Goal: Task Accomplishment & Management: Manage account settings

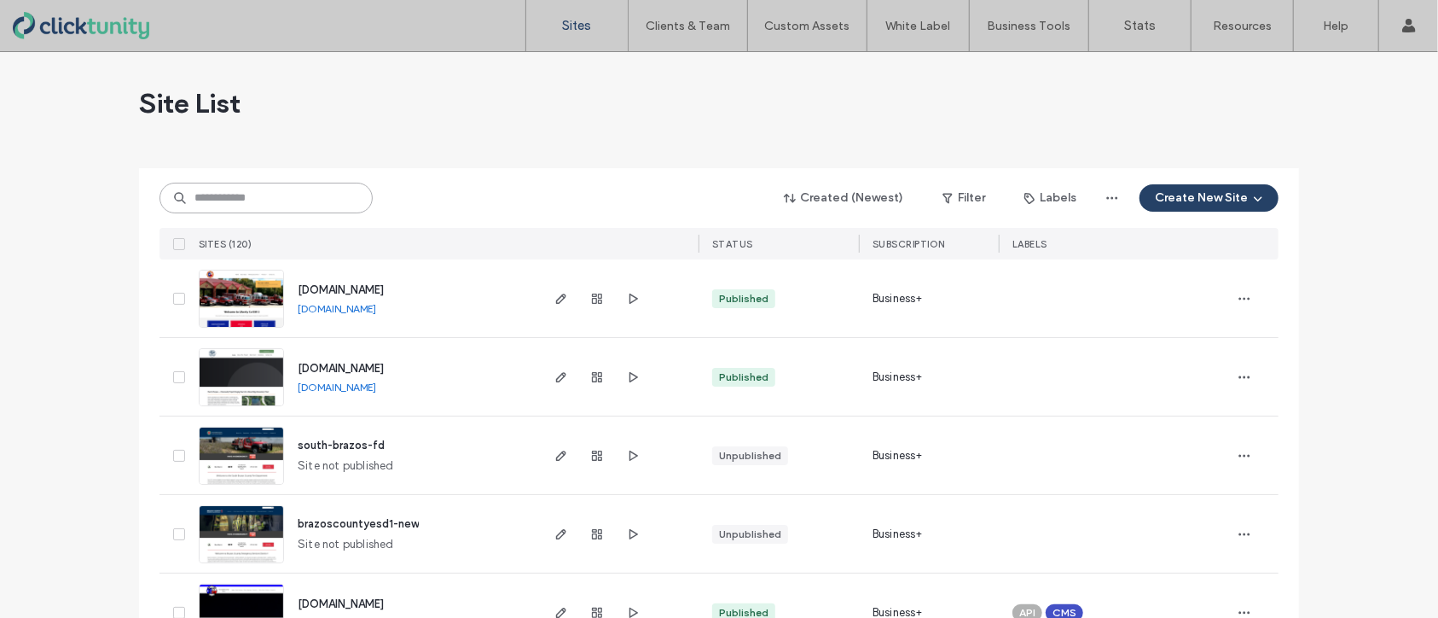
click at [251, 195] on input at bounding box center [266, 198] width 213 height 31
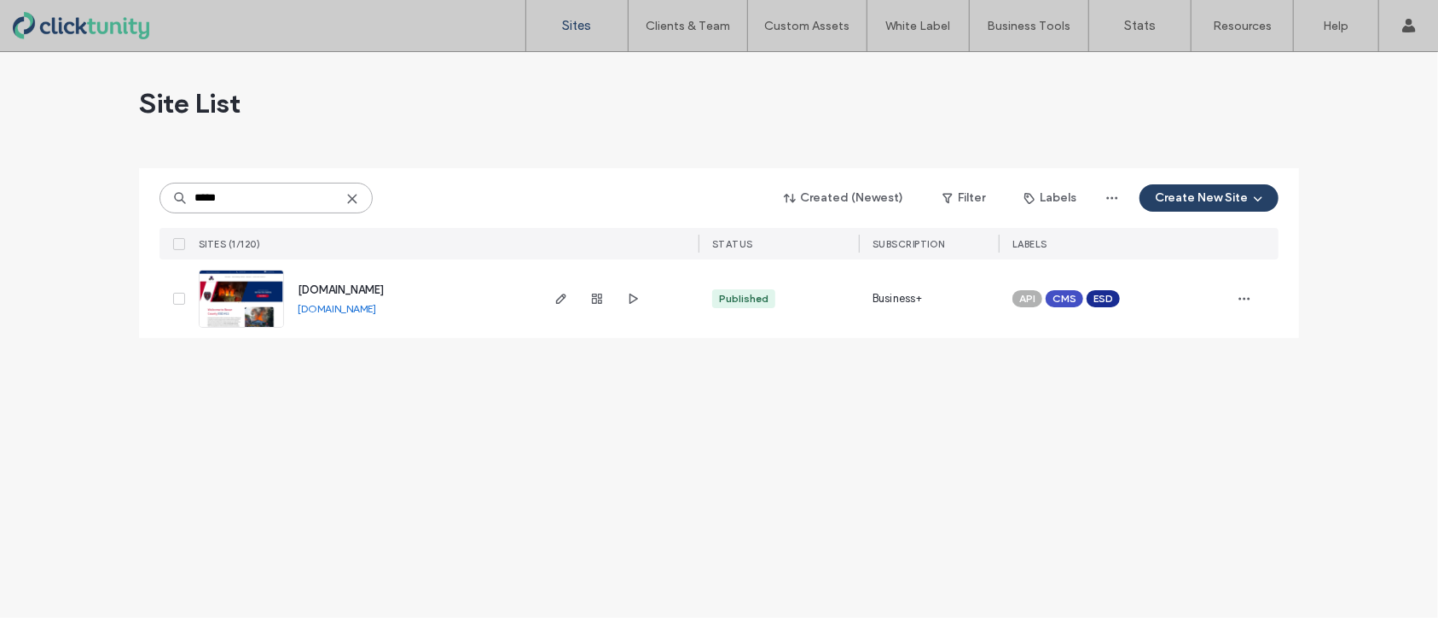
type input "*****"
click at [328, 291] on span "[DOMAIN_NAME]" at bounding box center [341, 289] width 86 height 13
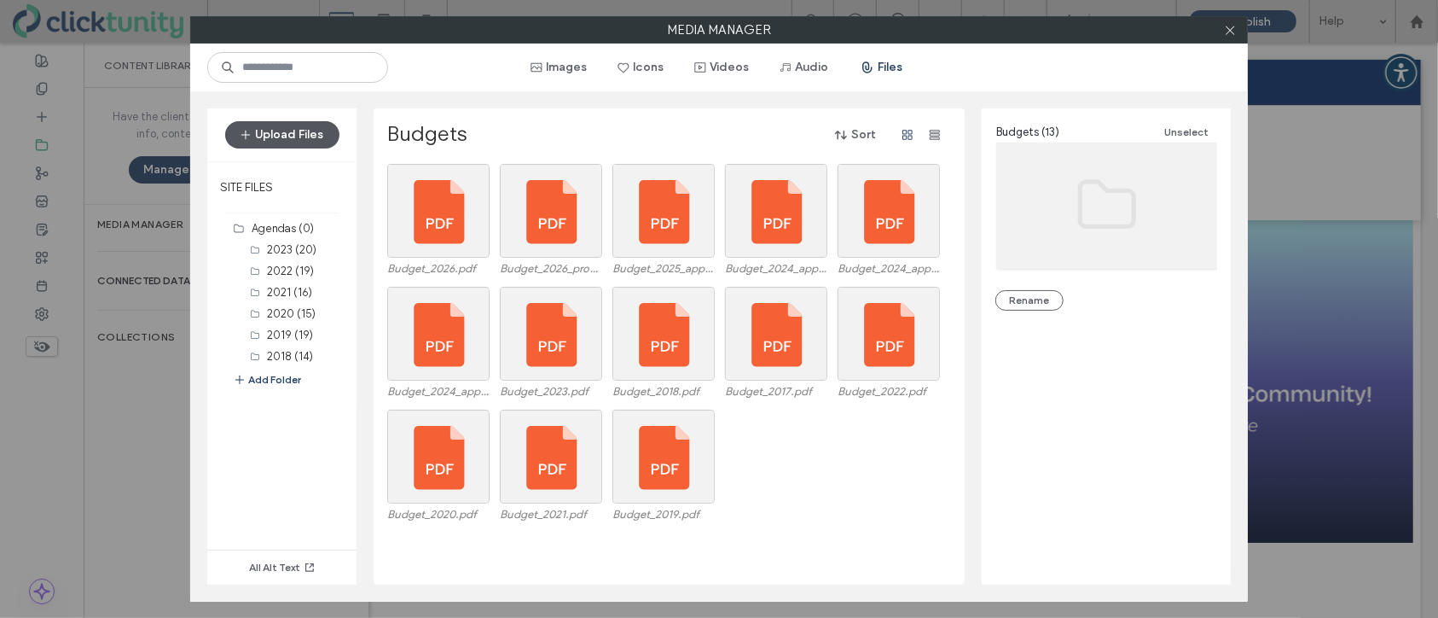
click at [320, 141] on button "Upload Files" at bounding box center [282, 134] width 114 height 27
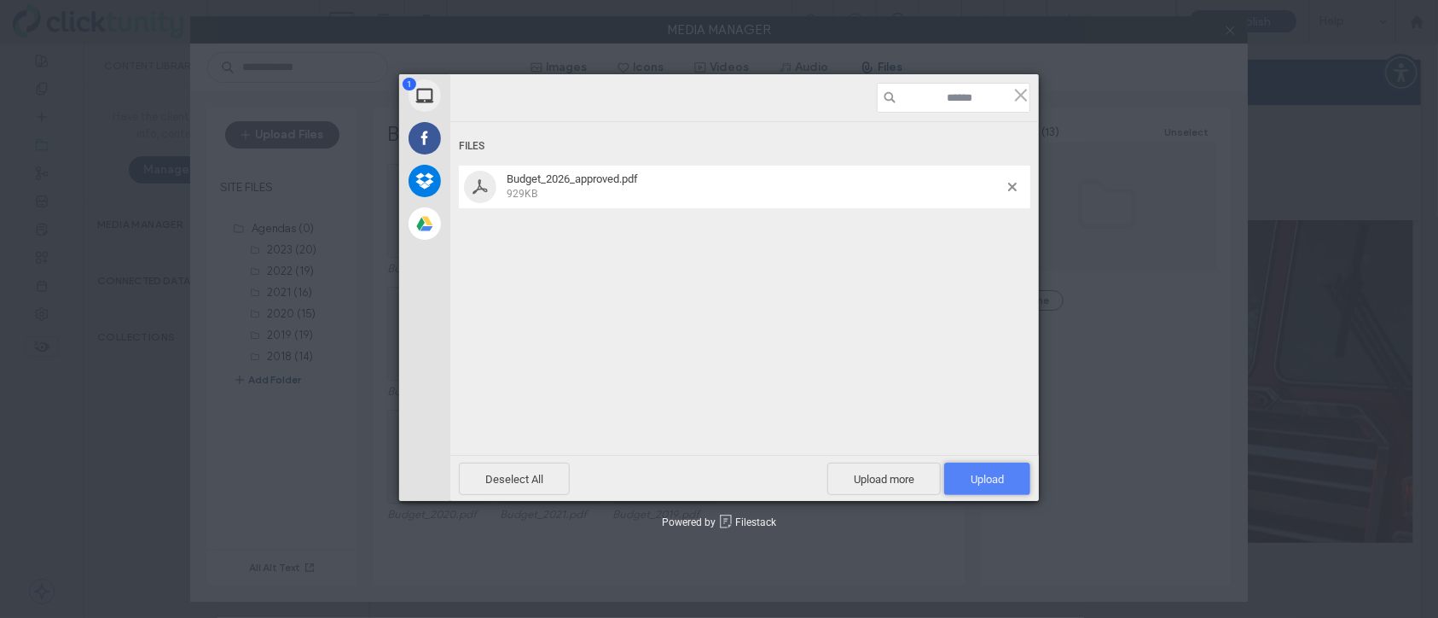
click at [982, 482] on span "Upload 1" at bounding box center [987, 479] width 33 height 13
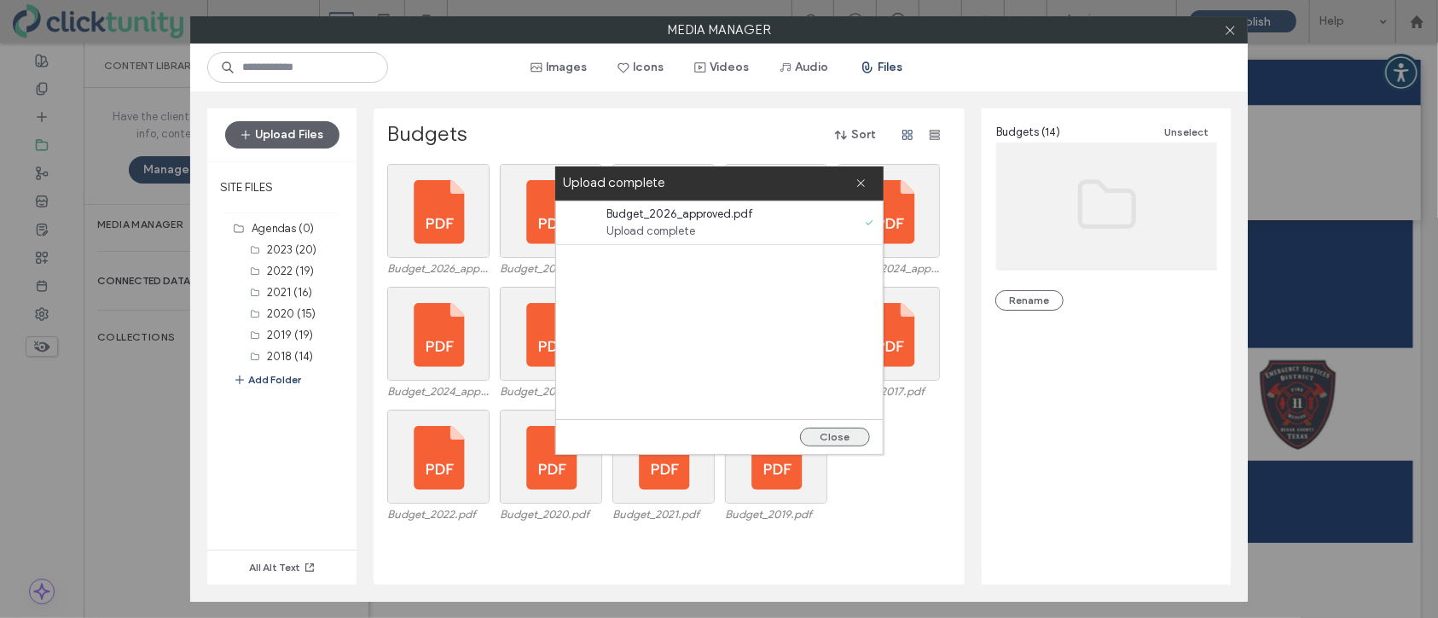
click at [851, 438] on button "Close" at bounding box center [835, 436] width 70 height 19
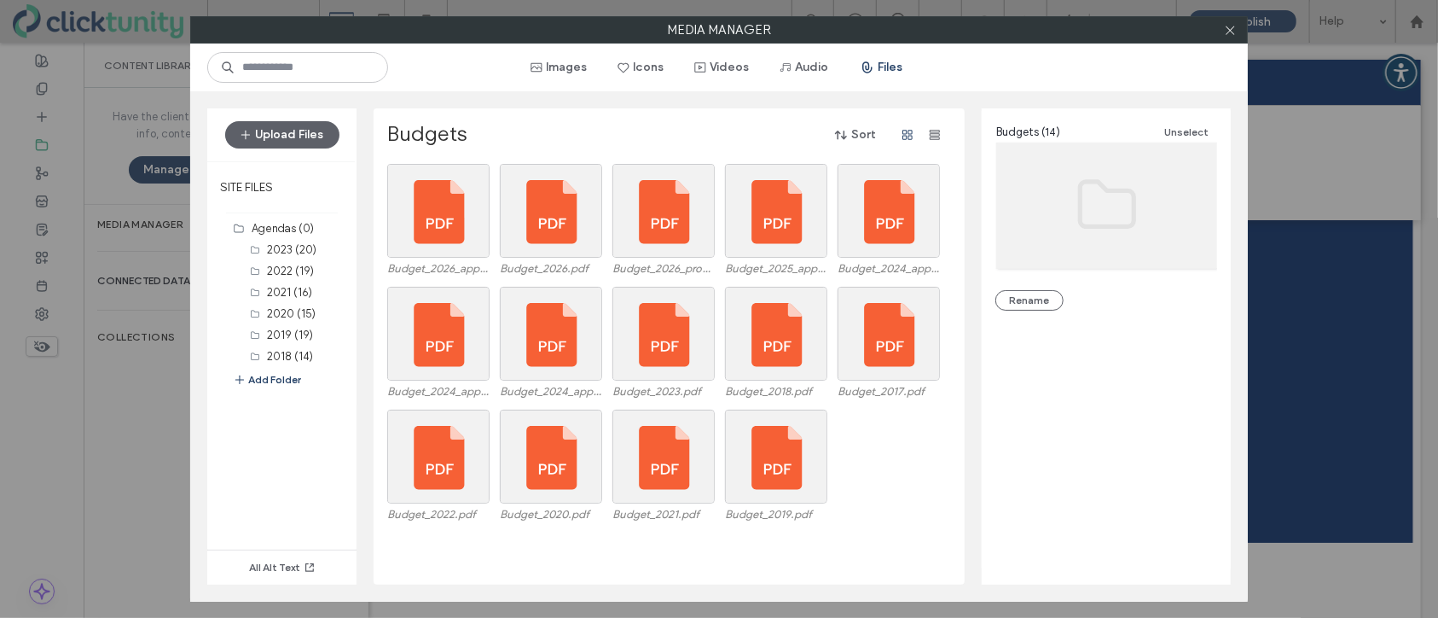
drag, startPoint x: 1228, startPoint y: 30, endPoint x: 1210, endPoint y: 49, distance: 26.6
click at [1228, 30] on icon at bounding box center [1230, 30] width 13 height 13
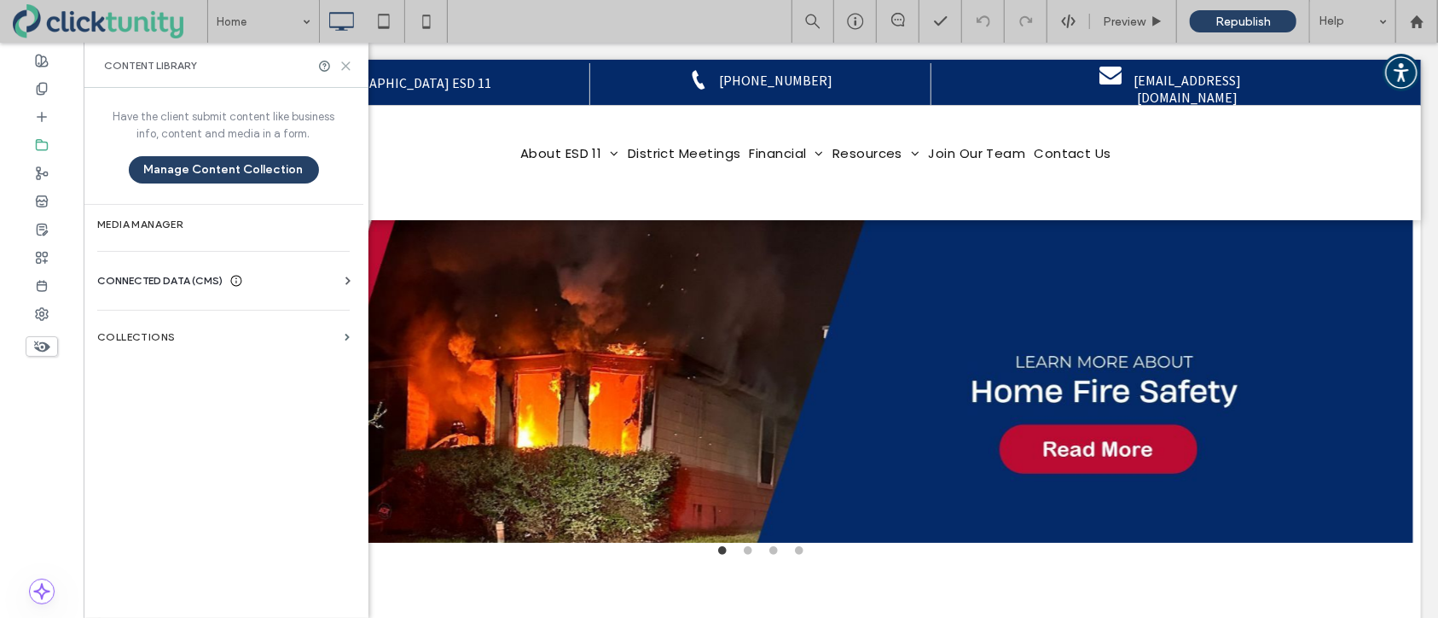
click at [343, 66] on icon at bounding box center [346, 66] width 13 height 13
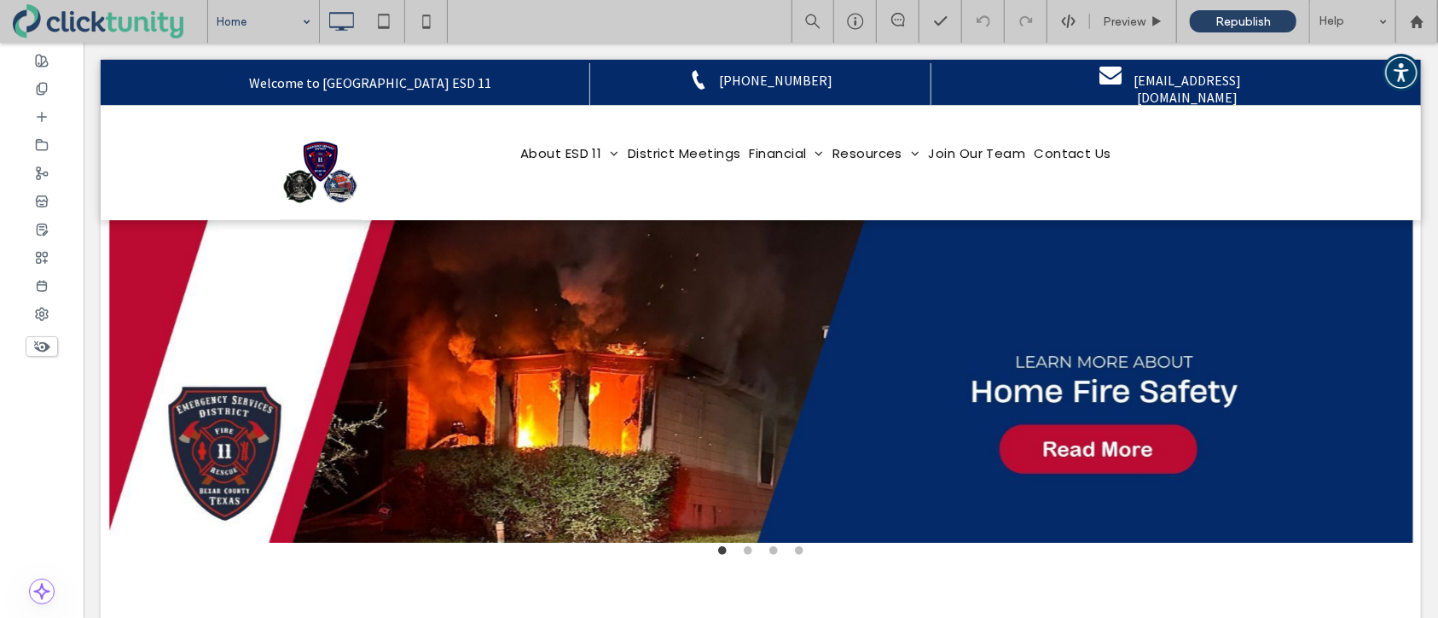
drag, startPoint x: 248, startPoint y: 26, endPoint x: 260, endPoint y: 37, distance: 15.7
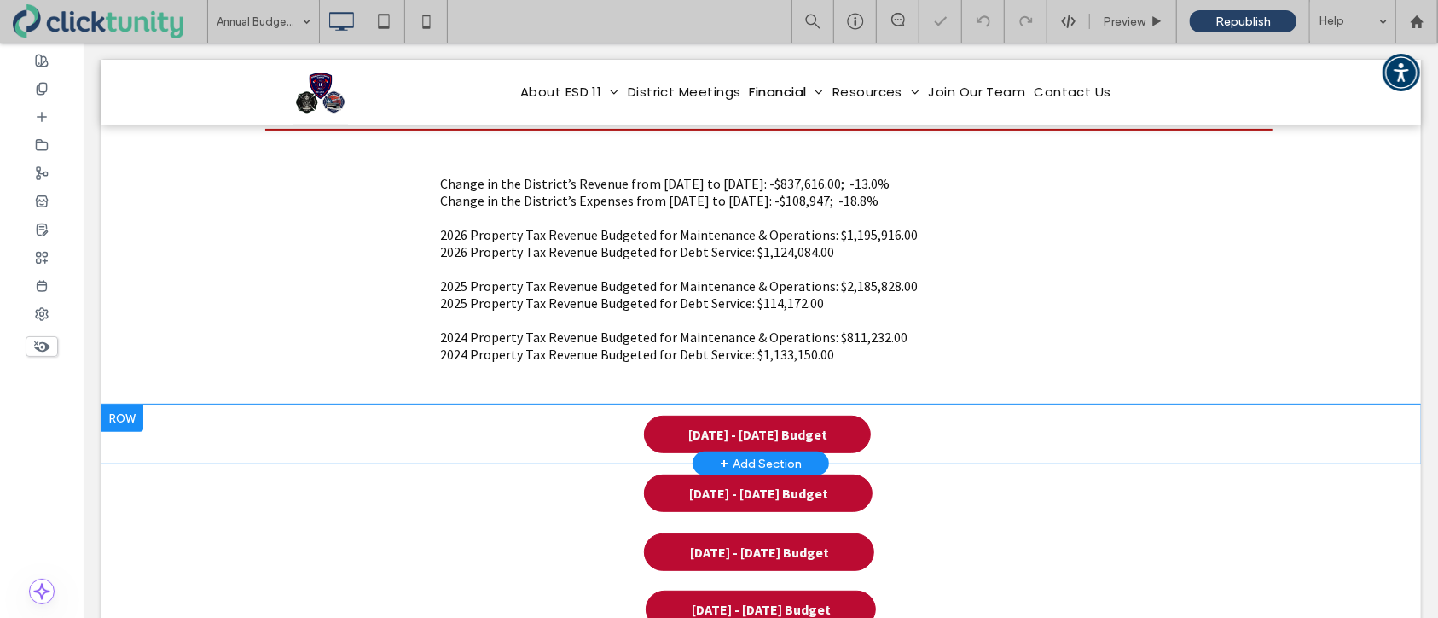
scroll to position [250, 0]
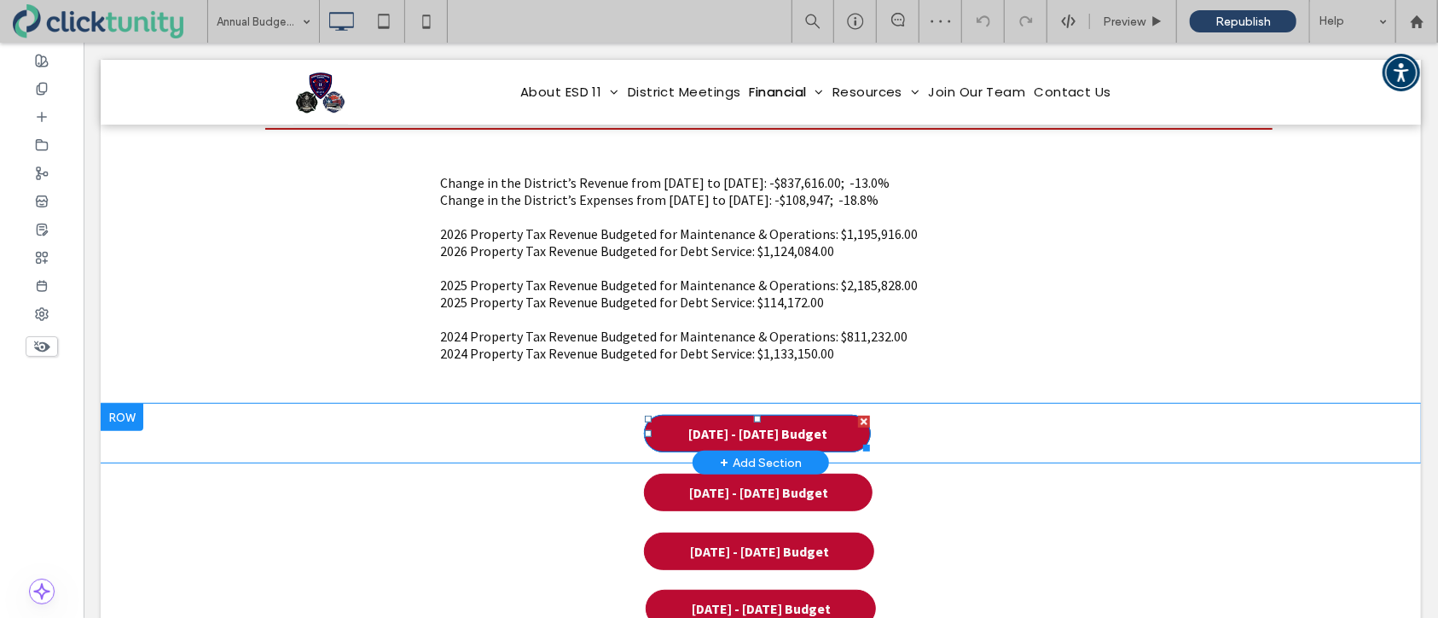
click at [690, 432] on link "2025 - 2026 Budget" at bounding box center [756, 433] width 227 height 38
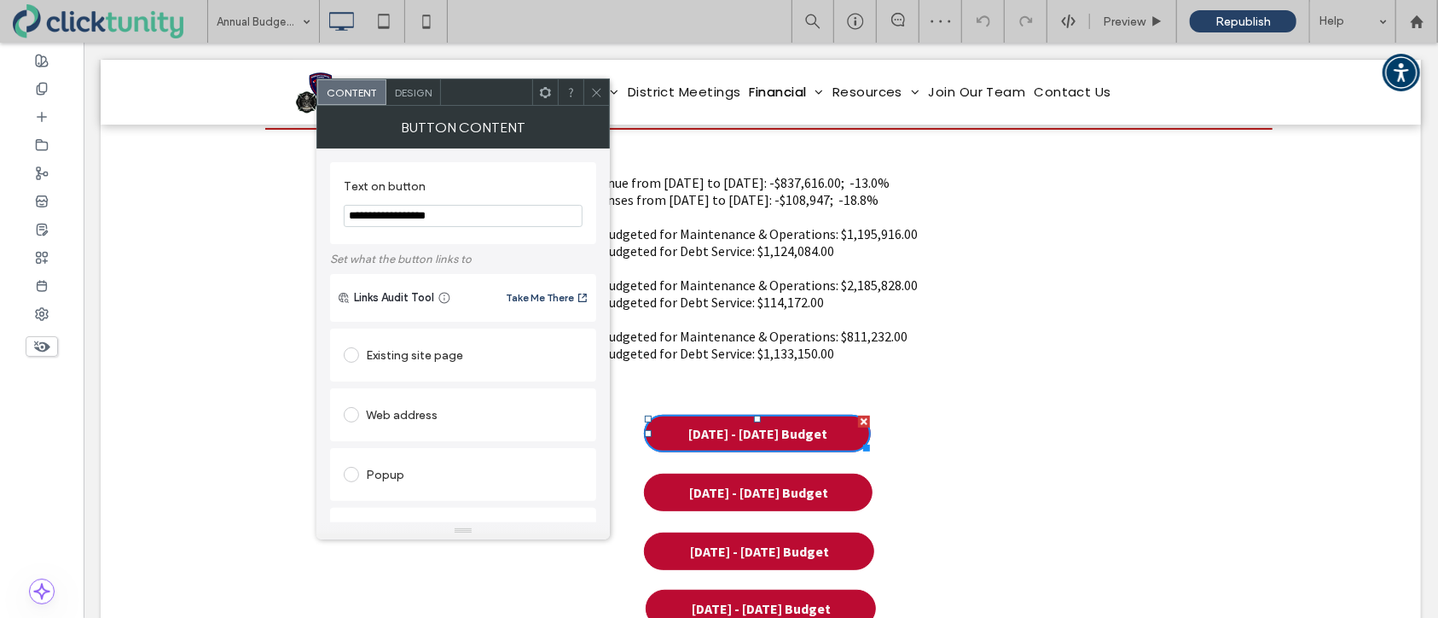
scroll to position [333, 0]
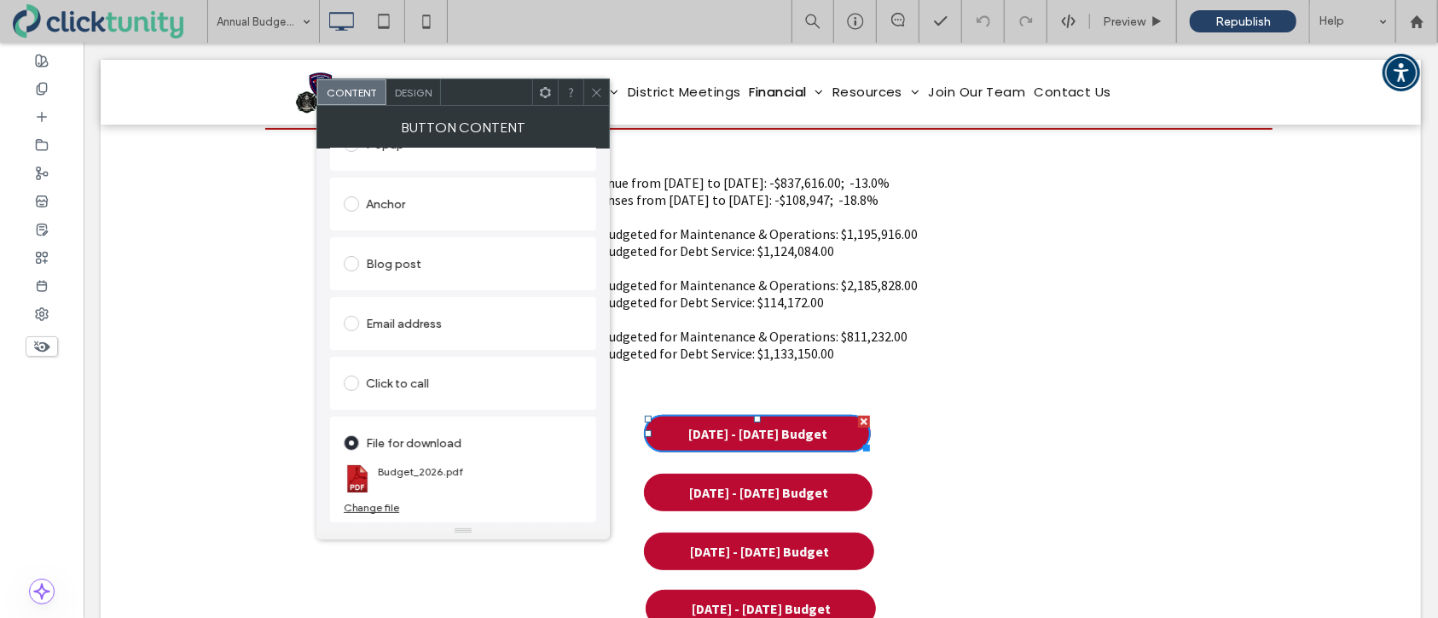
click at [387, 508] on div "Change file" at bounding box center [371, 507] width 55 height 13
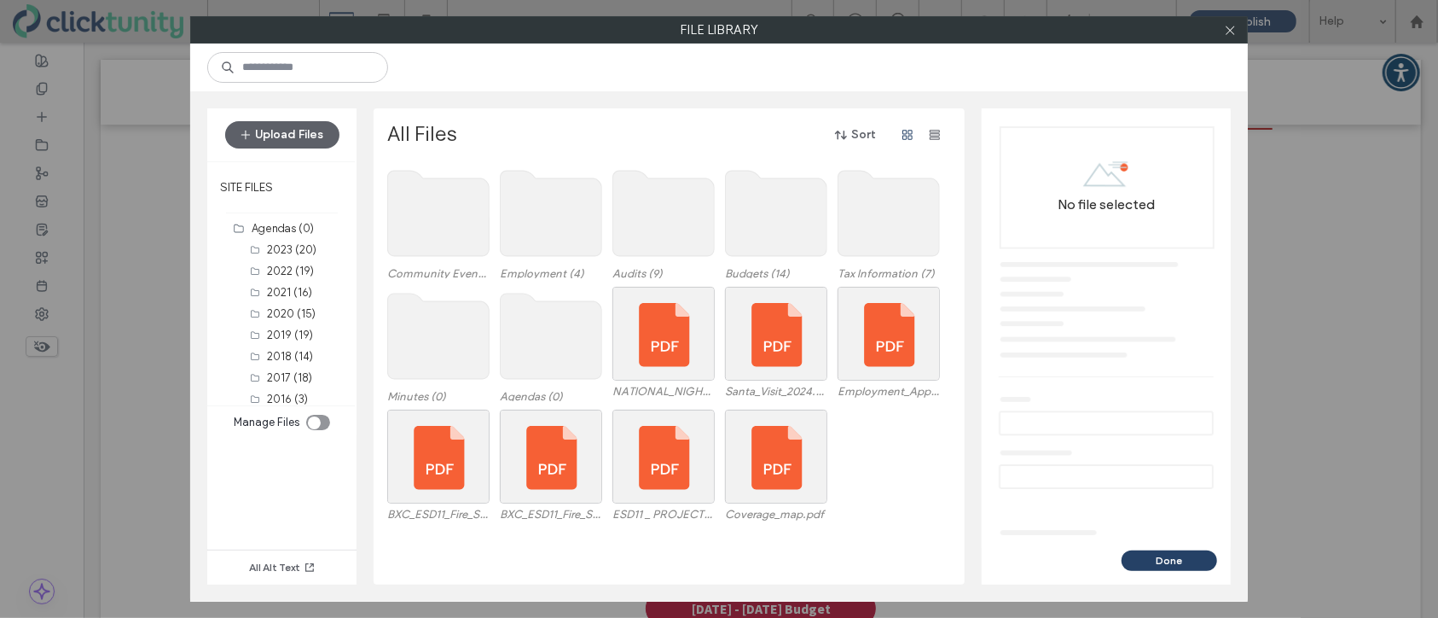
click at [747, 248] on use at bounding box center [777, 213] width 102 height 85
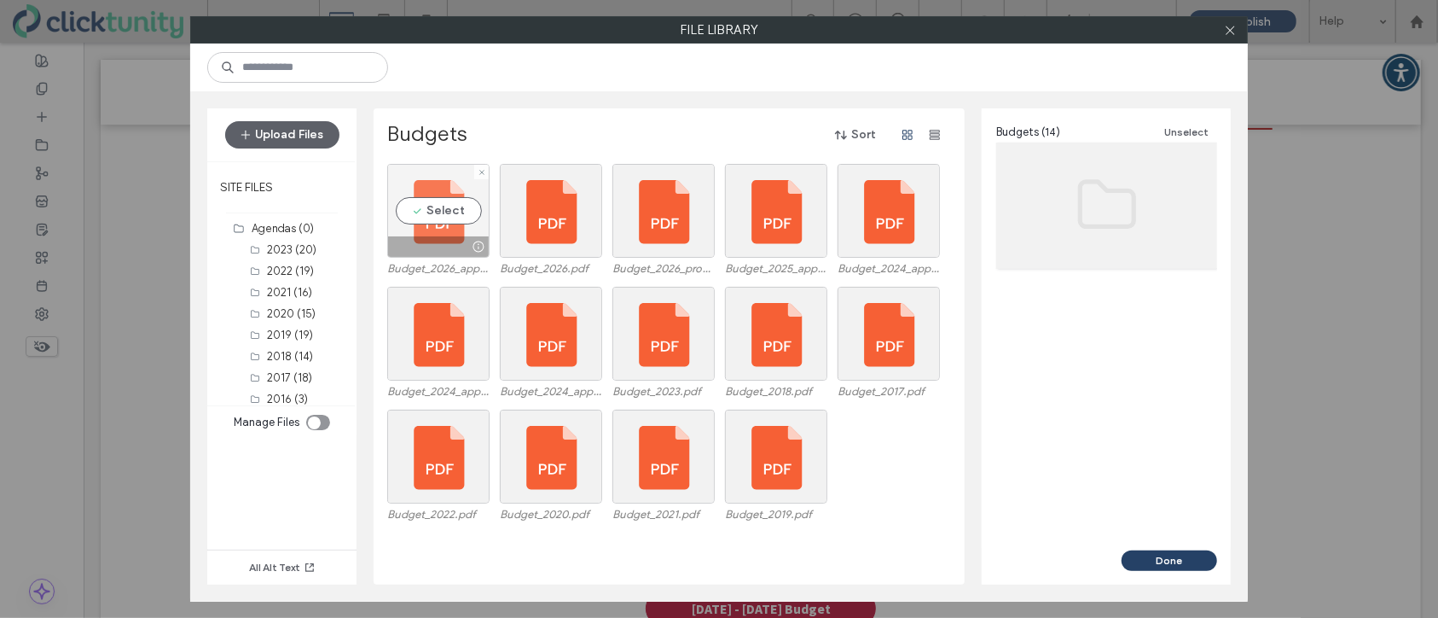
click at [456, 207] on div "Select" at bounding box center [438, 211] width 102 height 94
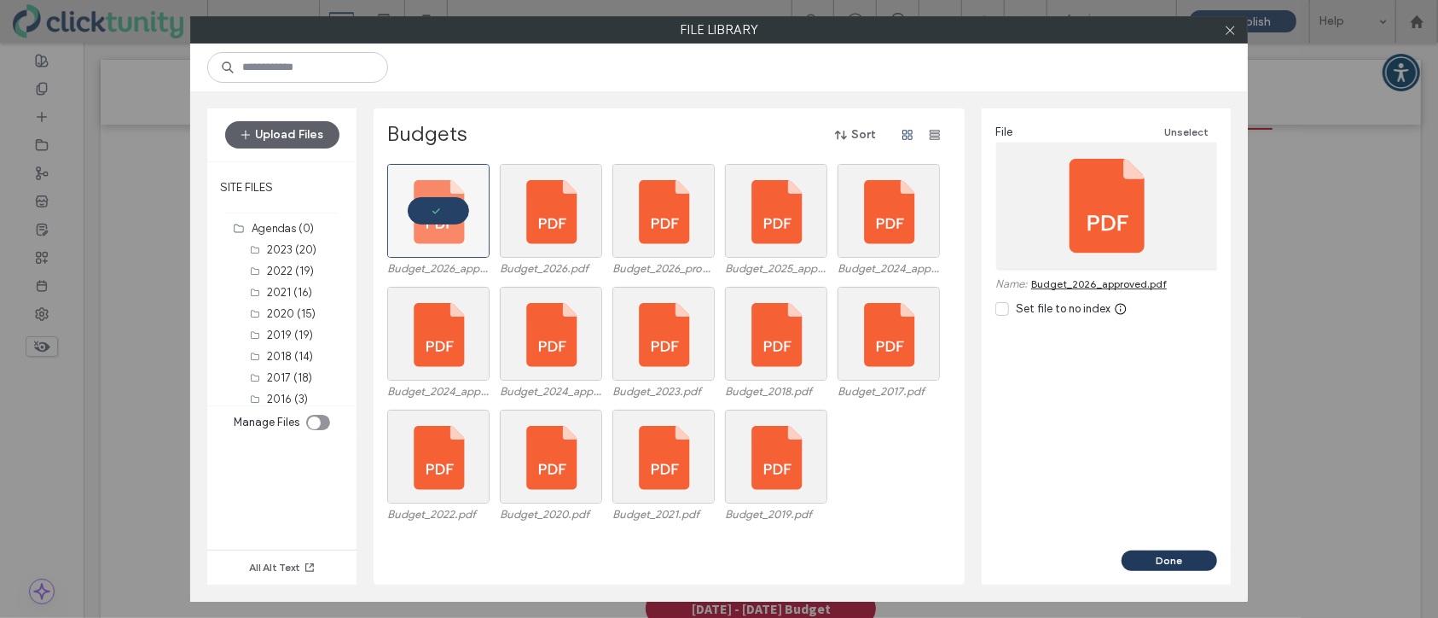
click at [1145, 552] on button "Done" at bounding box center [1170, 560] width 96 height 20
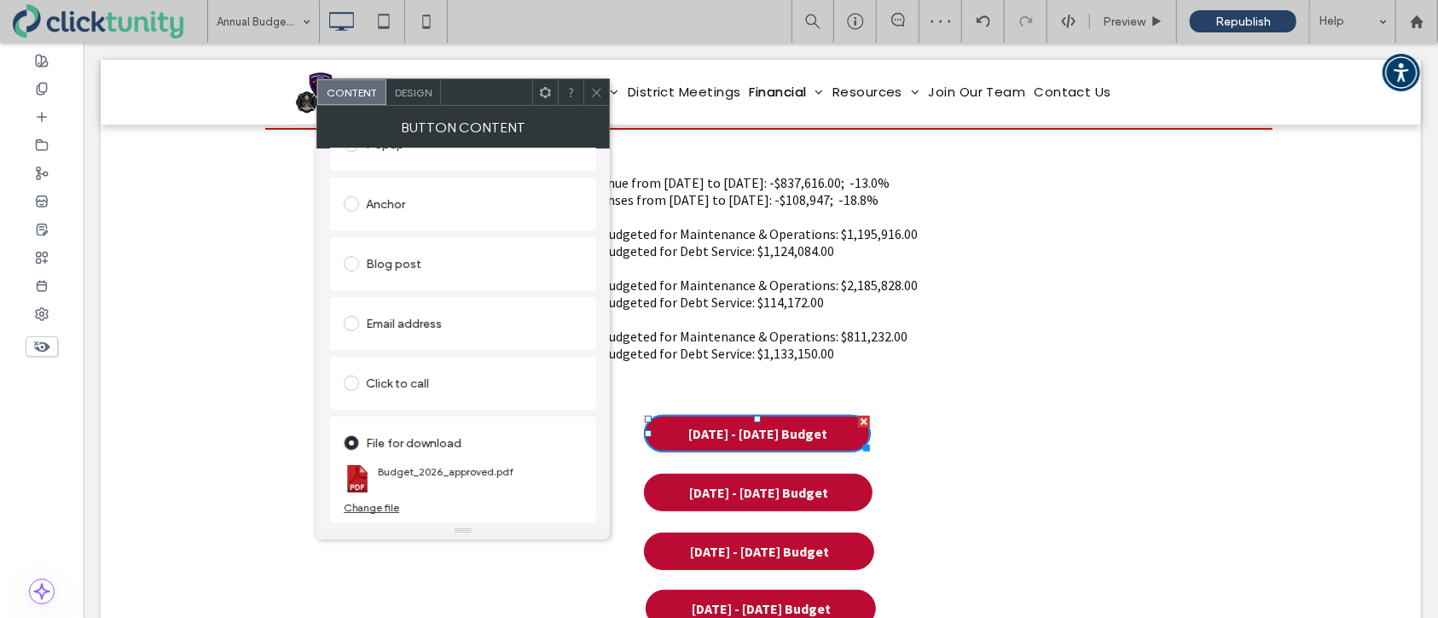
click at [598, 90] on use at bounding box center [596, 92] width 9 height 9
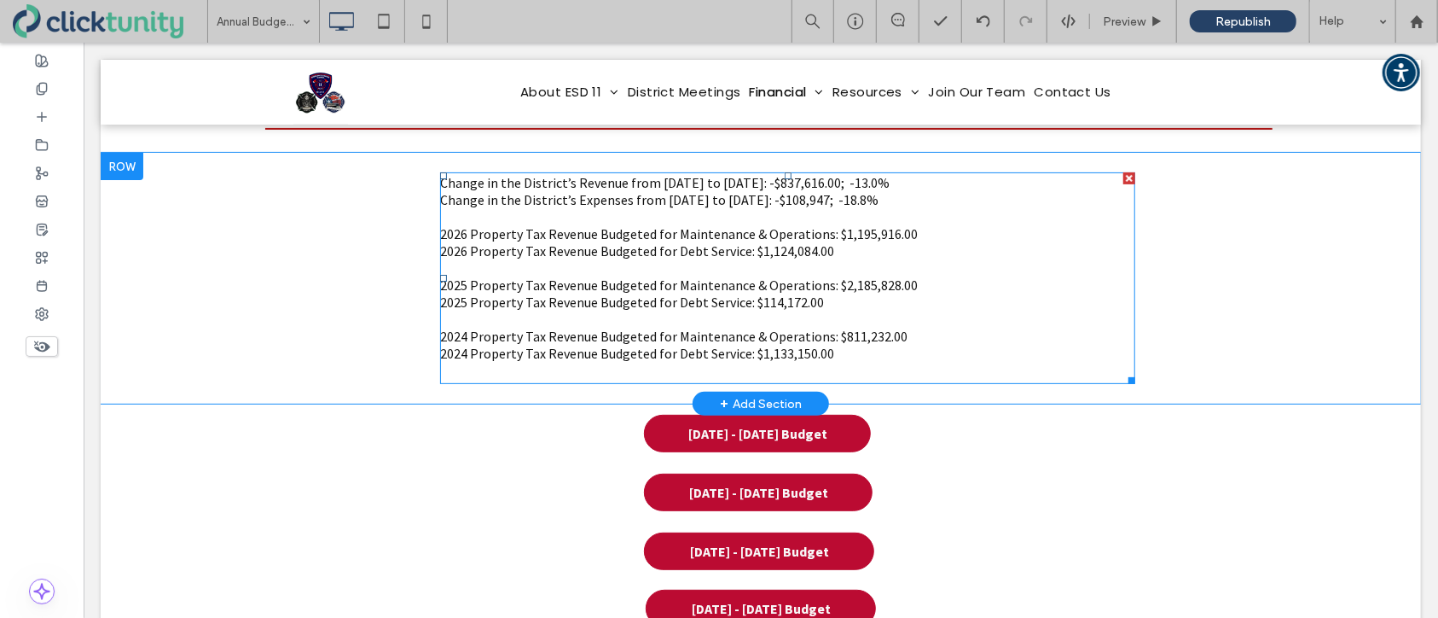
click at [844, 233] on span "2026 Property Tax Revenue Budgeted for Maintenance & Operations: $1,195,916.00" at bounding box center [678, 232] width 478 height 17
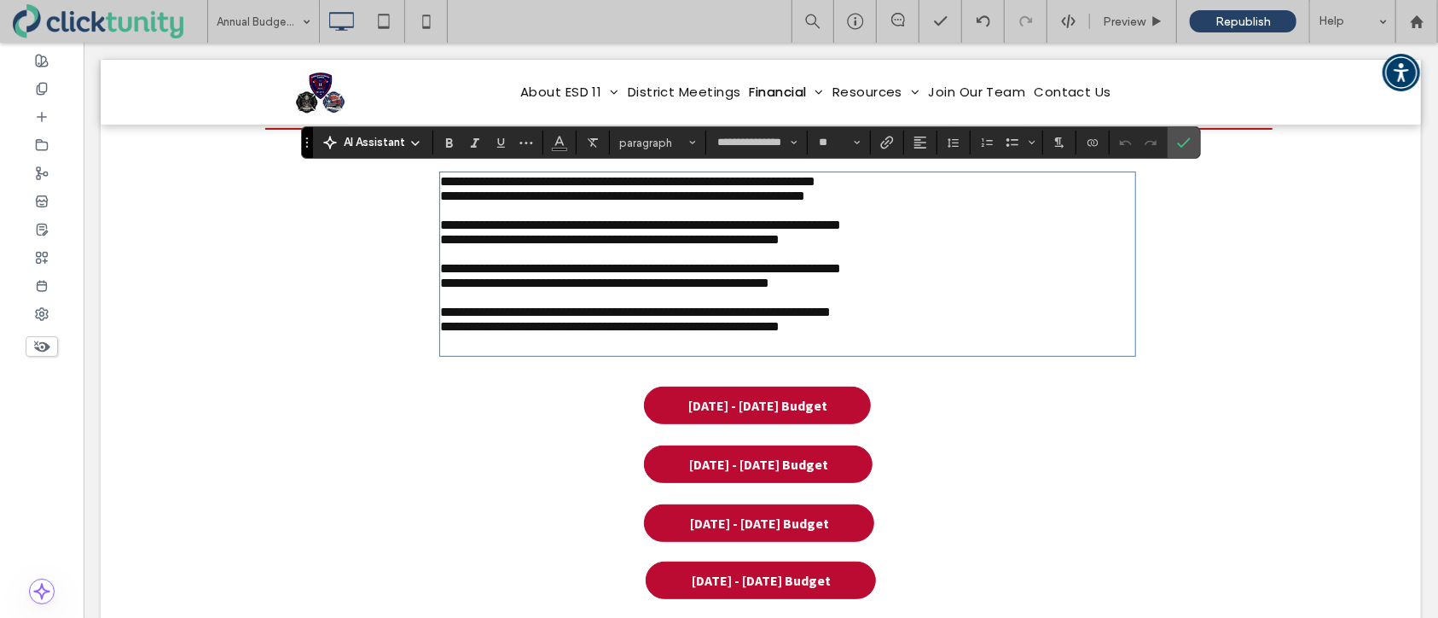
click at [837, 230] on span "**********" at bounding box center [639, 224] width 401 height 13
drag, startPoint x: 770, startPoint y: 251, endPoint x: 812, endPoint y: 252, distance: 42.7
click at [779, 245] on span "**********" at bounding box center [609, 238] width 340 height 13
drag, startPoint x: 848, startPoint y: 233, endPoint x: 887, endPoint y: 235, distance: 39.3
click at [840, 230] on span "**********" at bounding box center [639, 224] width 401 height 13
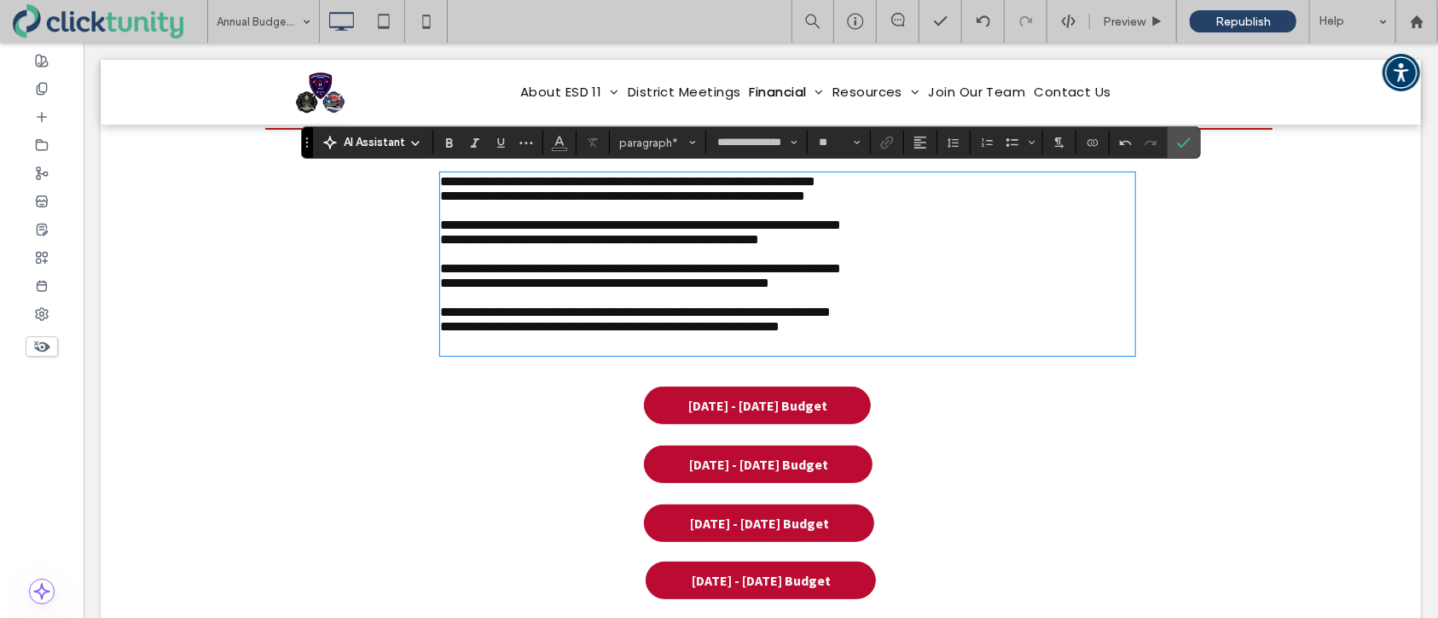
click at [758, 245] on span "**********" at bounding box center [598, 238] width 319 height 13
click at [737, 183] on span "**********" at bounding box center [626, 180] width 375 height 13
drag, startPoint x: 740, startPoint y: 183, endPoint x: 781, endPoint y: 183, distance: 41.0
click at [781, 183] on span "**********" at bounding box center [624, 180] width 370 height 13
drag, startPoint x: 810, startPoint y: 183, endPoint x: 834, endPoint y: 183, distance: 23.9
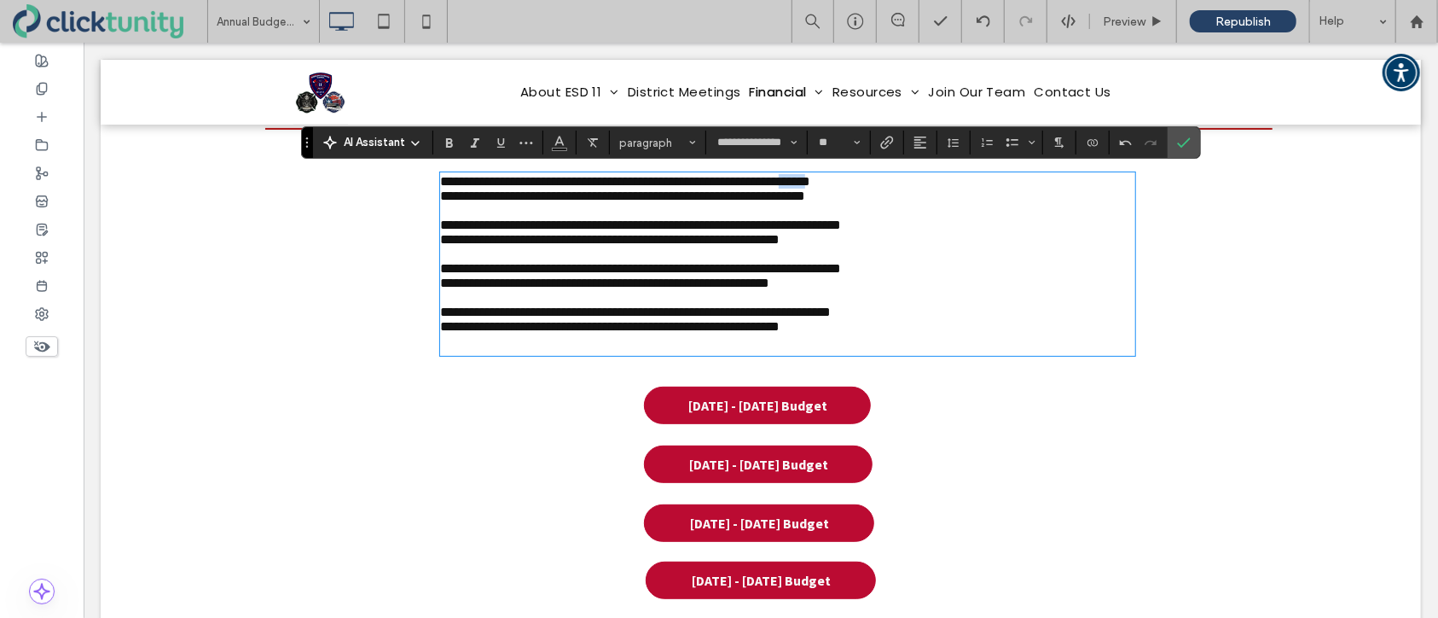
click at [810, 183] on span "**********" at bounding box center [624, 180] width 370 height 13
drag, startPoint x: 748, startPoint y: 202, endPoint x: 788, endPoint y: 205, distance: 40.2
click at [788, 201] on span "**********" at bounding box center [621, 195] width 365 height 13
click at [815, 200] on span "**********" at bounding box center [626, 195] width 375 height 13
drag, startPoint x: 816, startPoint y: 200, endPoint x: 836, endPoint y: 200, distance: 20.5
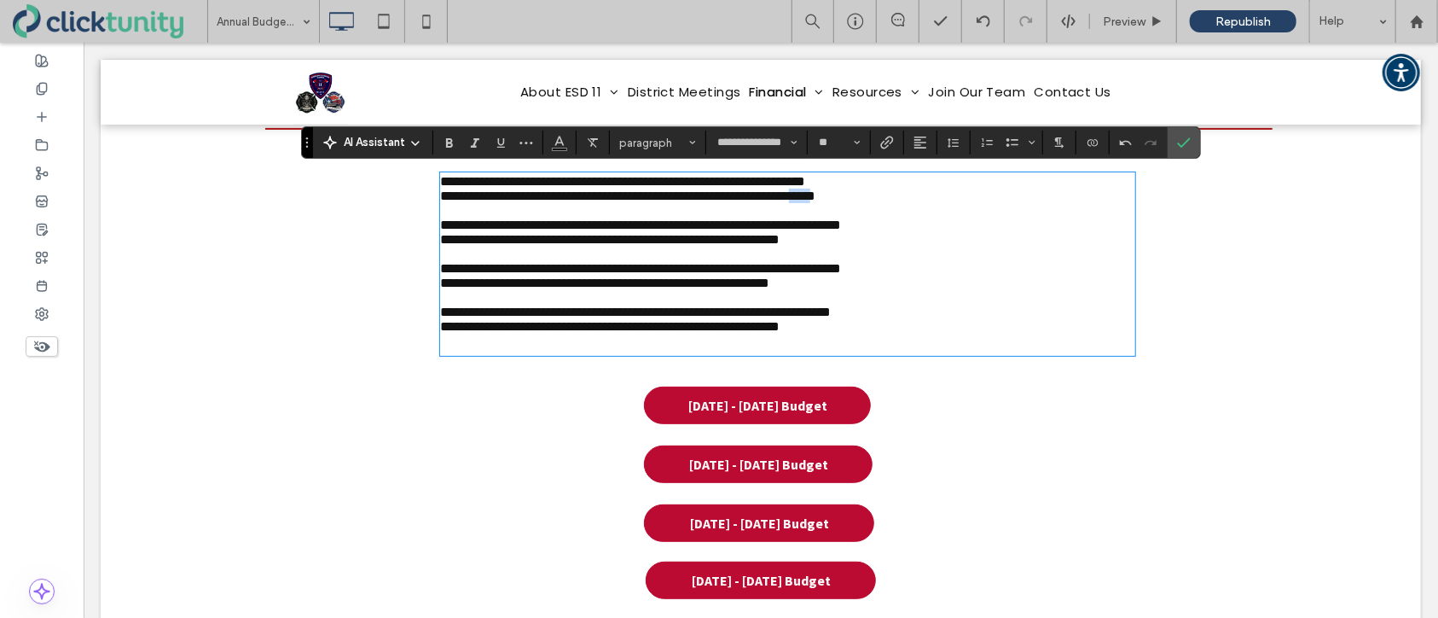
click at [815, 200] on span "**********" at bounding box center [626, 195] width 375 height 13
drag, startPoint x: 1178, startPoint y: 150, endPoint x: 1075, endPoint y: 112, distance: 110.1
click at [1178, 150] on span "Confirm" at bounding box center [1181, 142] width 8 height 31
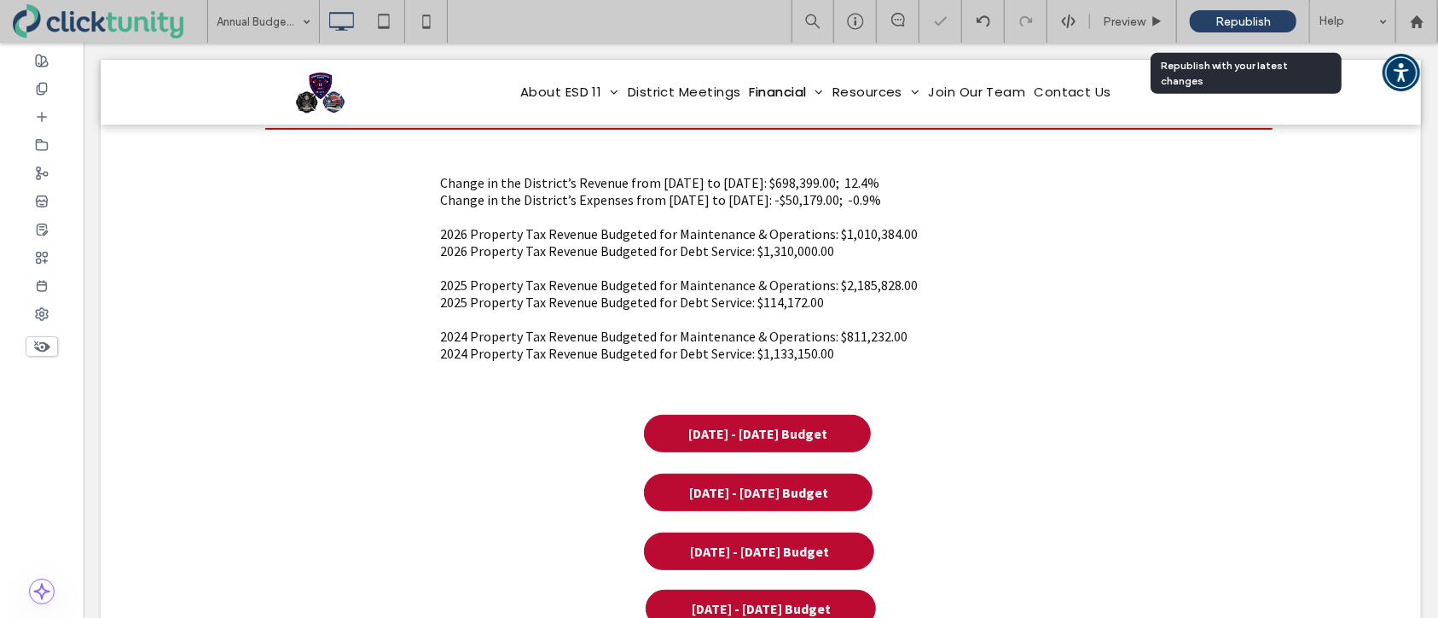
click at [1232, 21] on span "Republish" at bounding box center [1243, 22] width 55 height 15
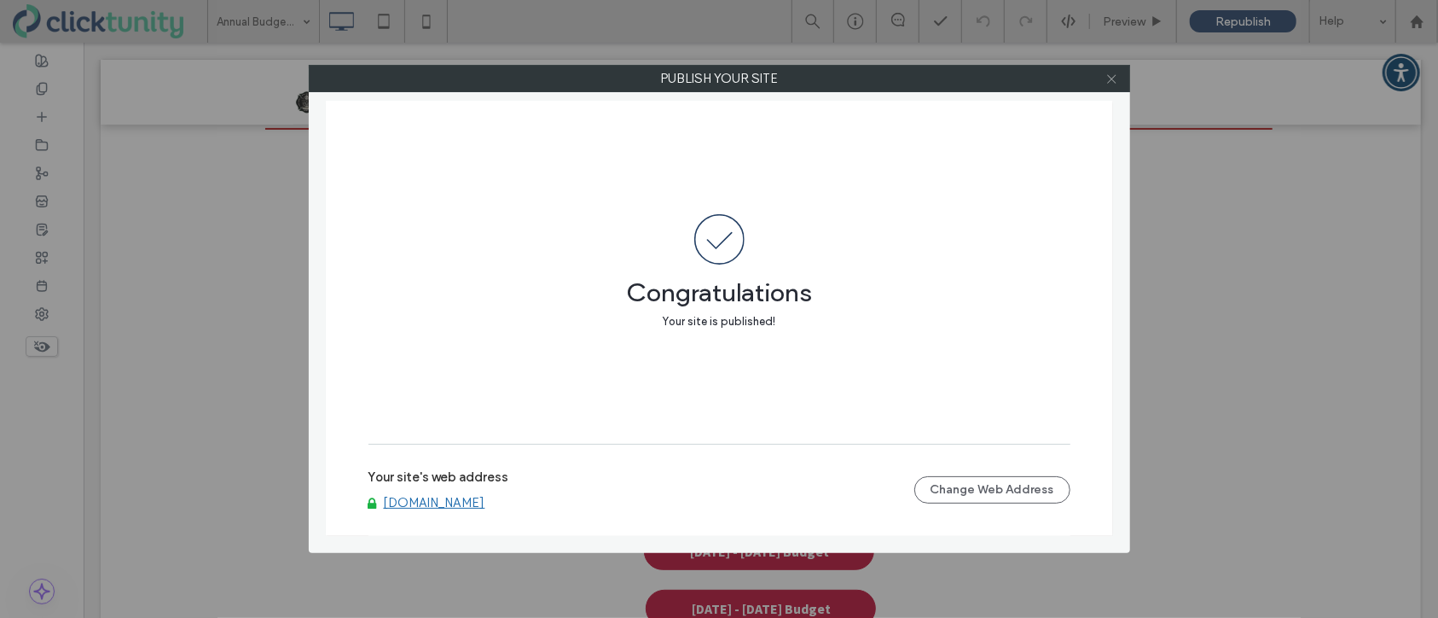
click at [1113, 82] on icon at bounding box center [1112, 79] width 13 height 13
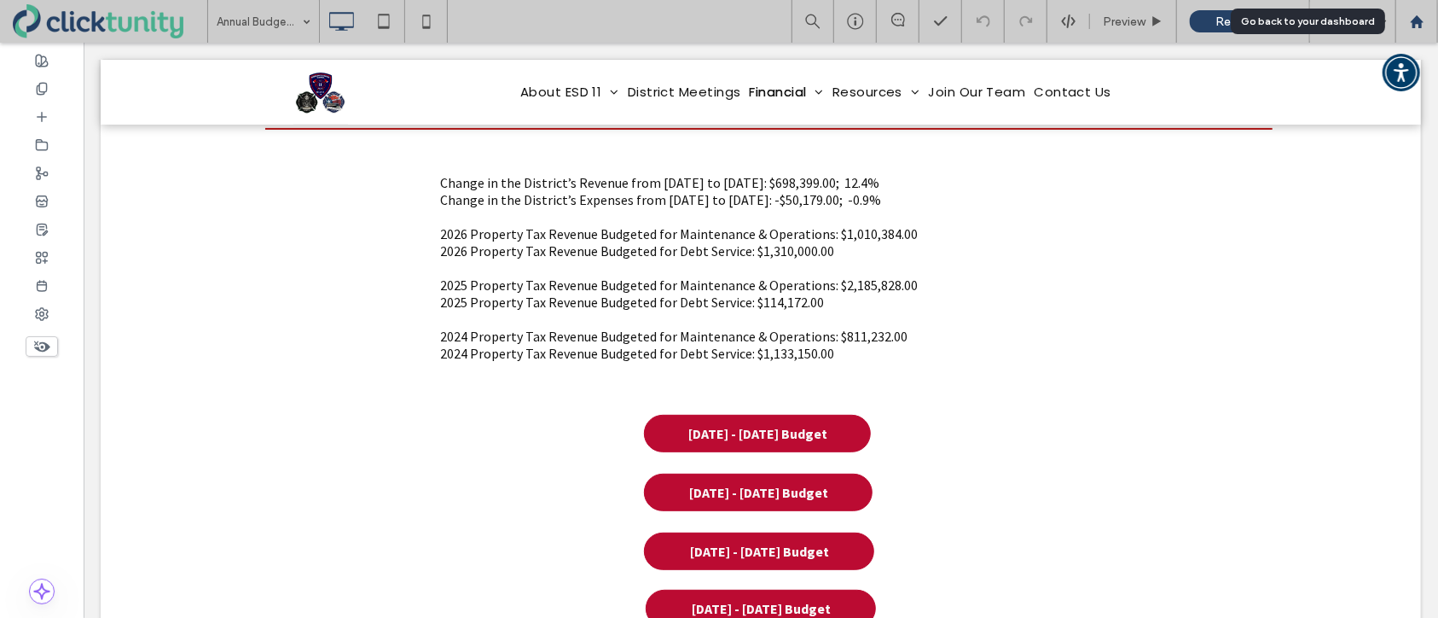
click at [1417, 23] on icon at bounding box center [1417, 22] width 15 height 15
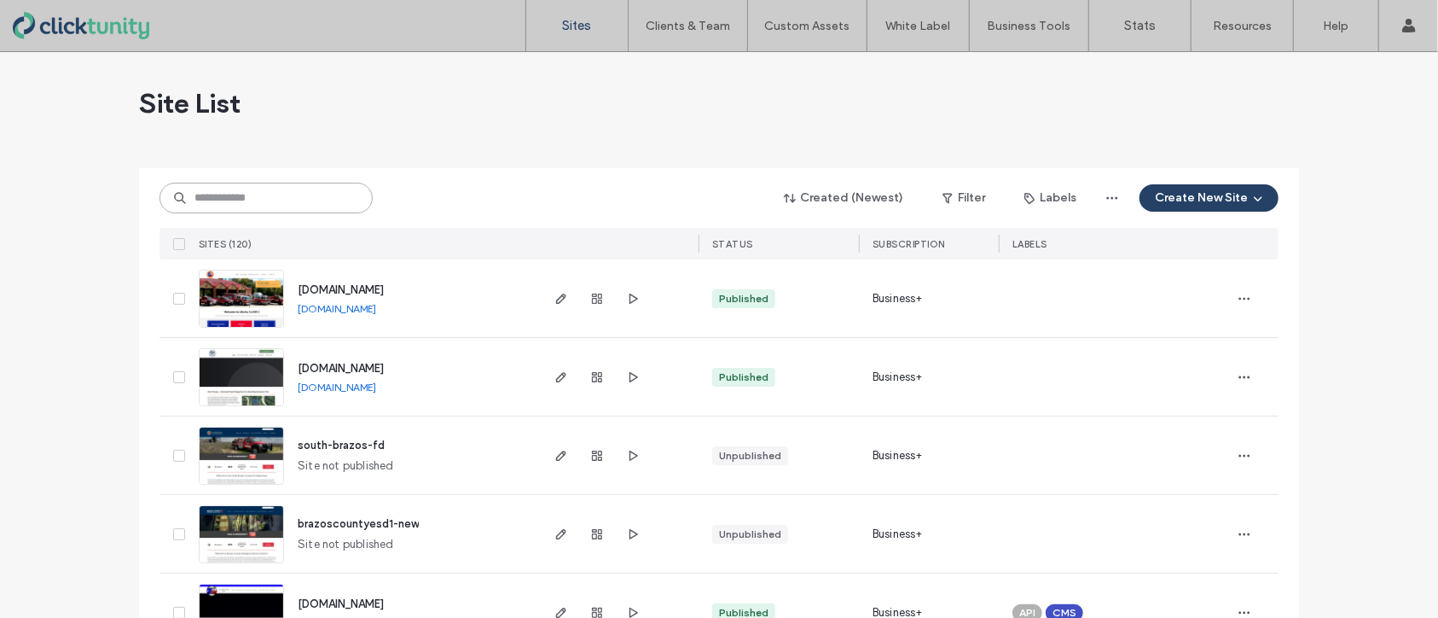
click at [294, 206] on input at bounding box center [266, 198] width 213 height 31
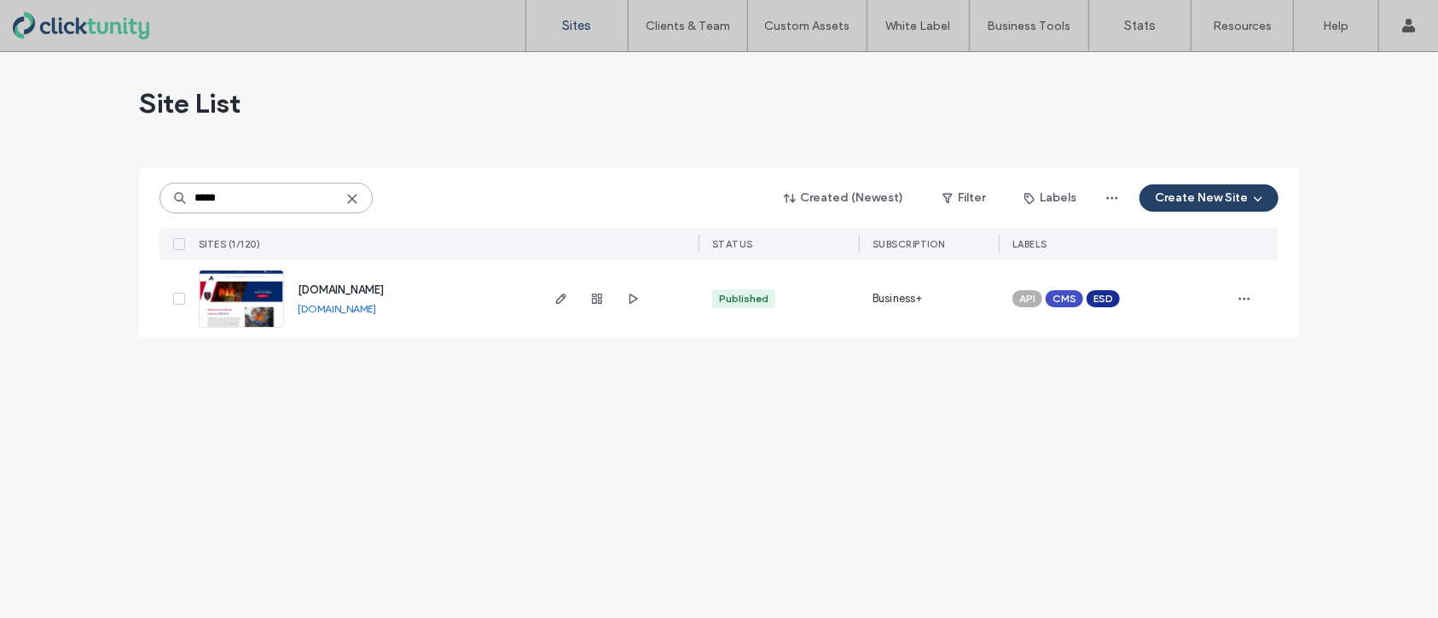
type input "*****"
click at [342, 290] on span "[DOMAIN_NAME]" at bounding box center [341, 289] width 86 height 13
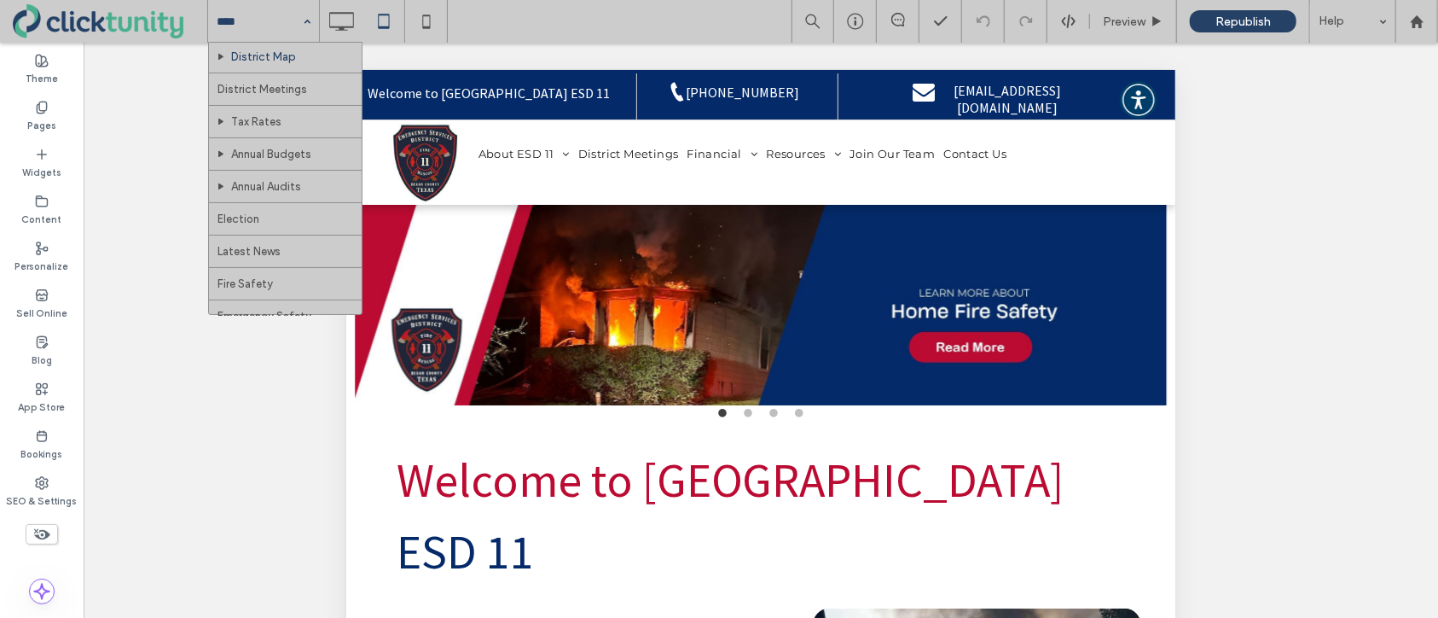
scroll to position [135, 0]
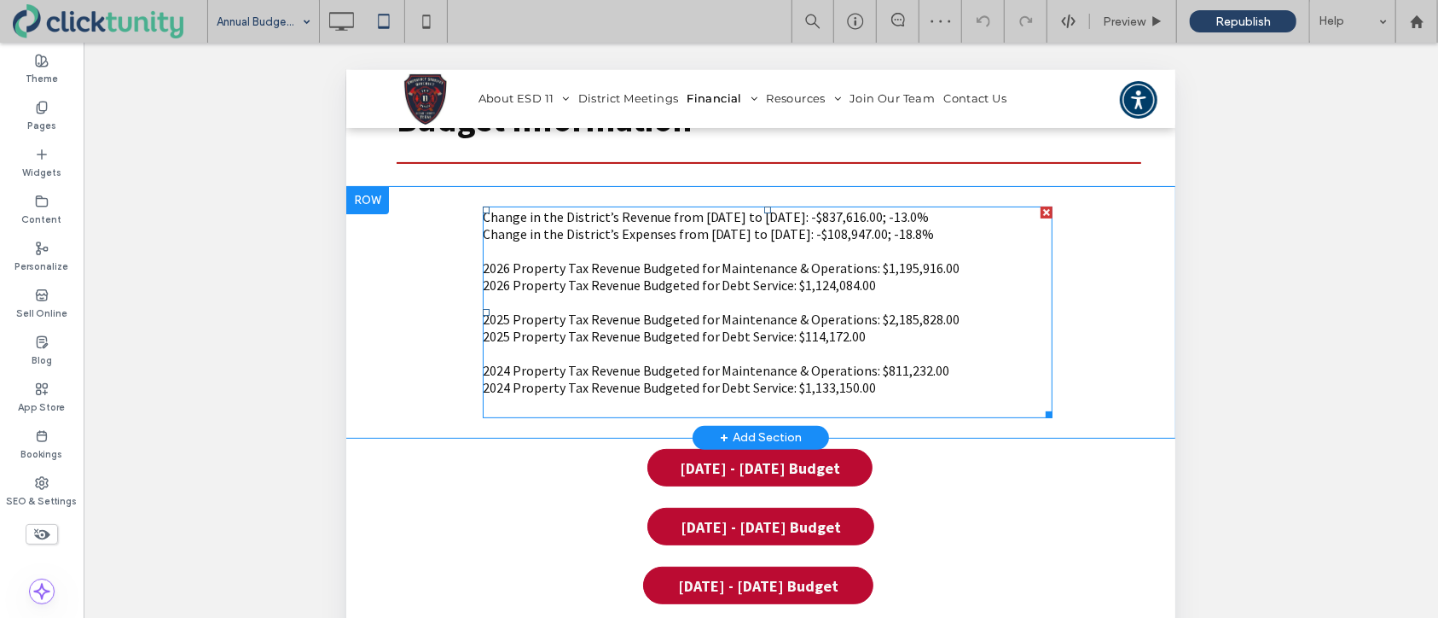
scroll to position [194, 0]
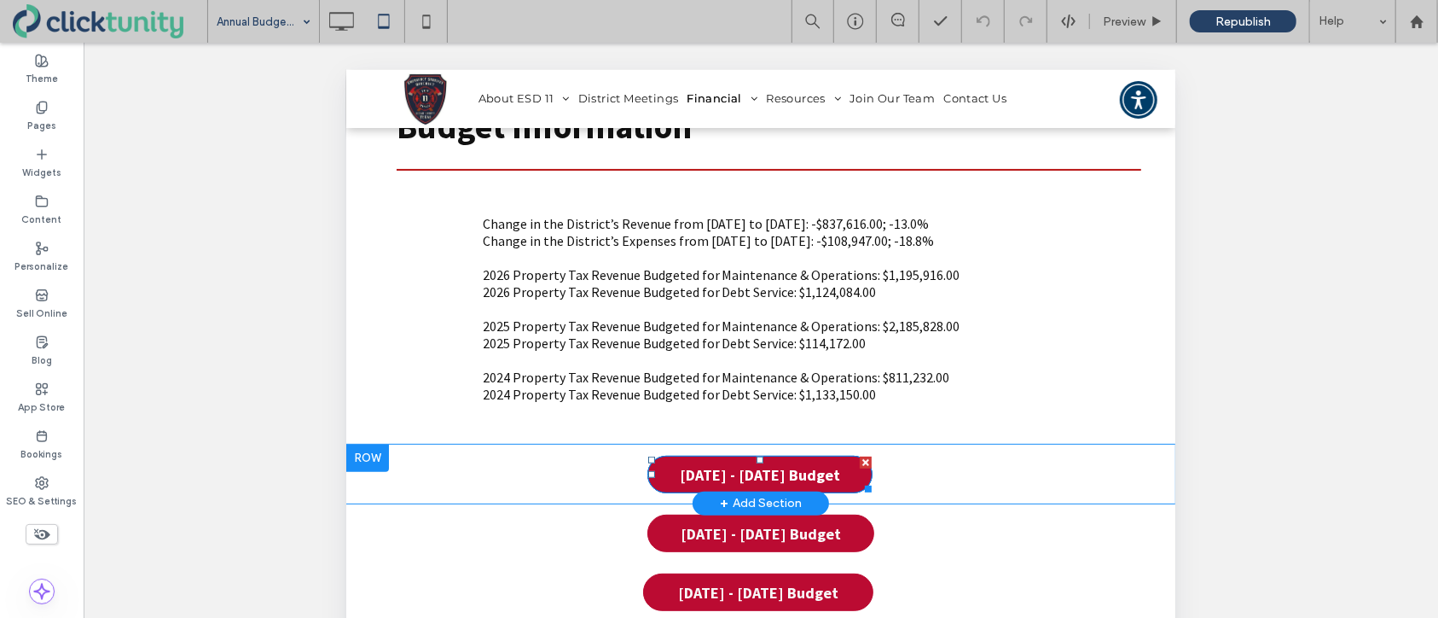
click at [822, 468] on span "2025 - 2026 Budget" at bounding box center [760, 474] width 172 height 37
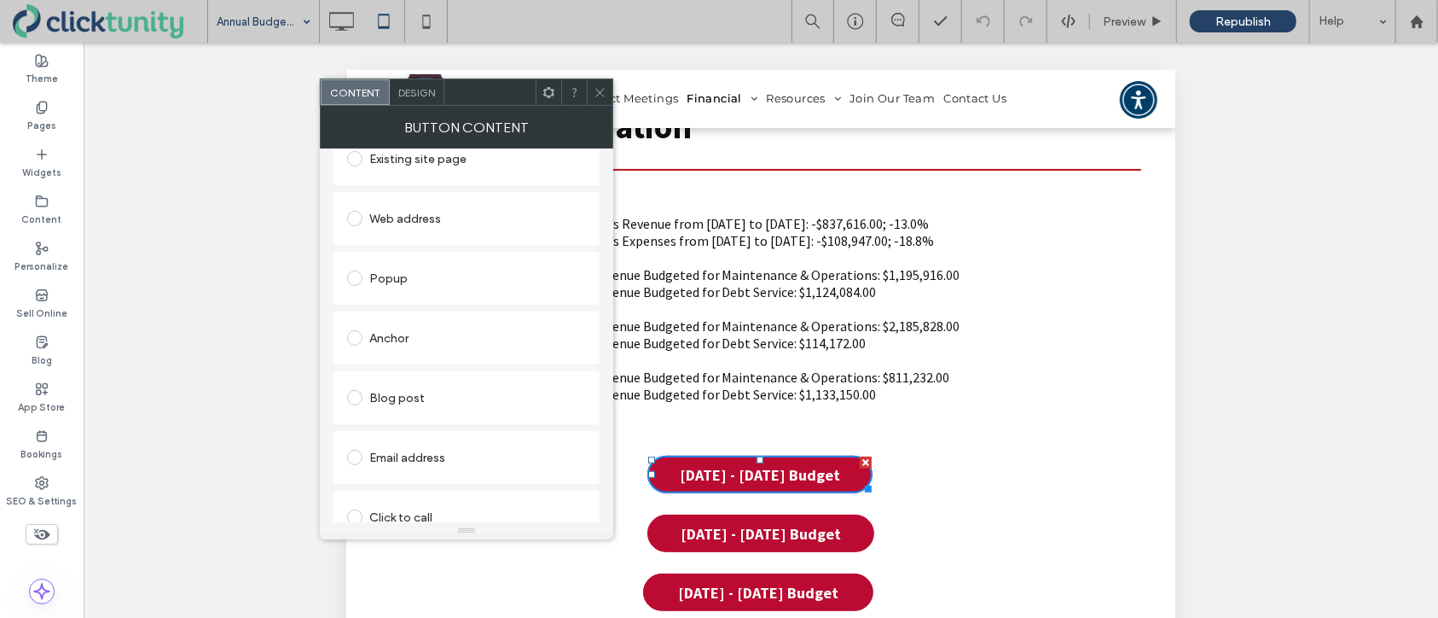
scroll to position [333, 0]
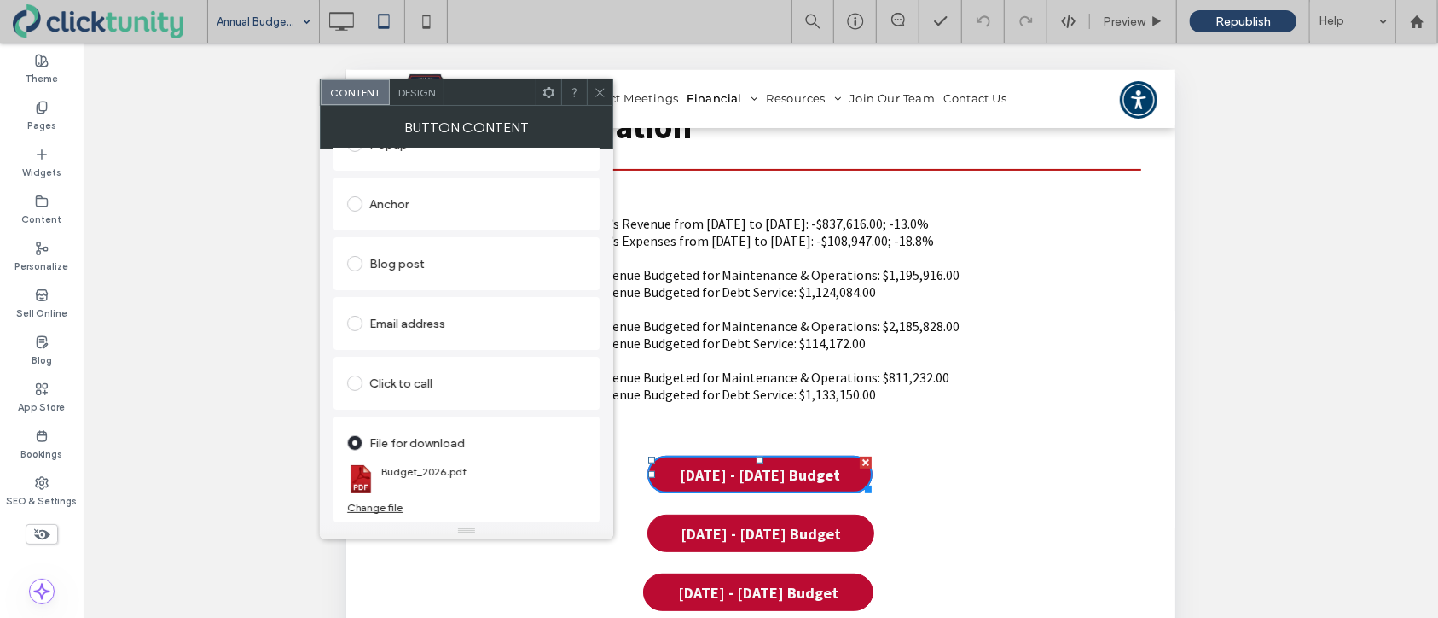
click at [391, 504] on div "Change file" at bounding box center [374, 507] width 55 height 13
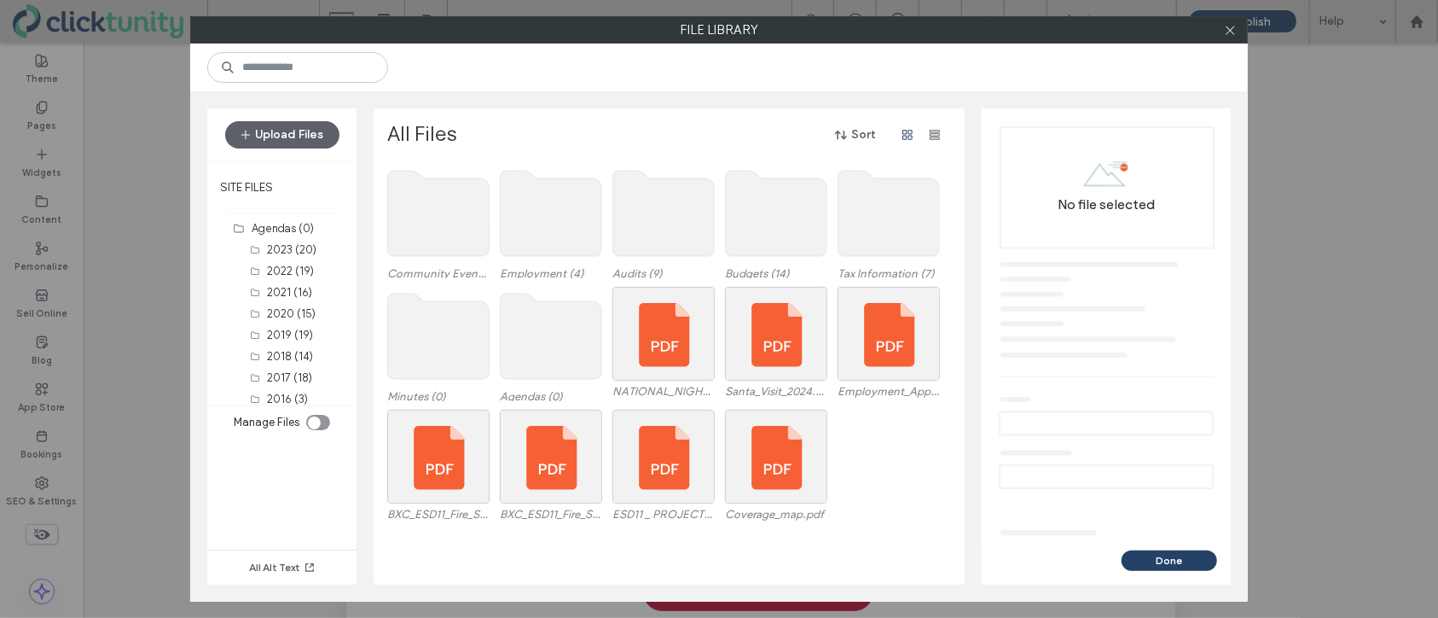
click at [736, 230] on use at bounding box center [777, 213] width 102 height 85
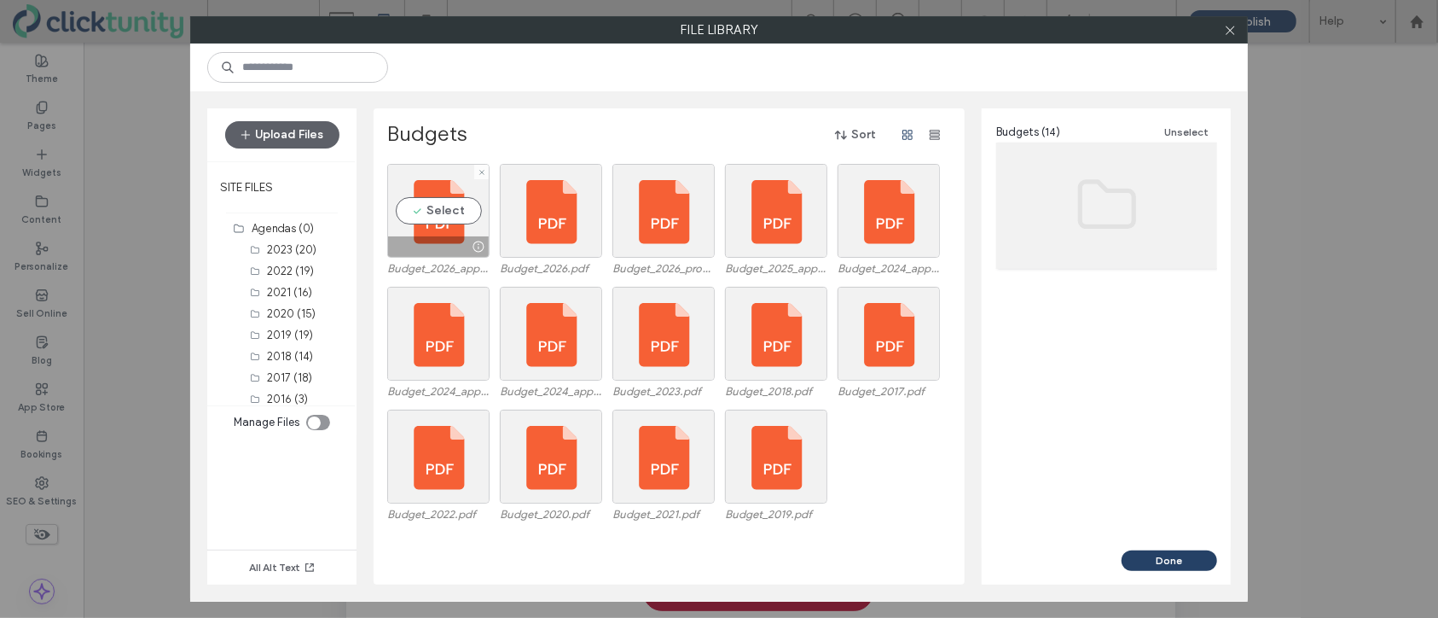
drag, startPoint x: 469, startPoint y: 205, endPoint x: 683, endPoint y: 264, distance: 221.3
click at [469, 205] on div "Select" at bounding box center [438, 211] width 102 height 94
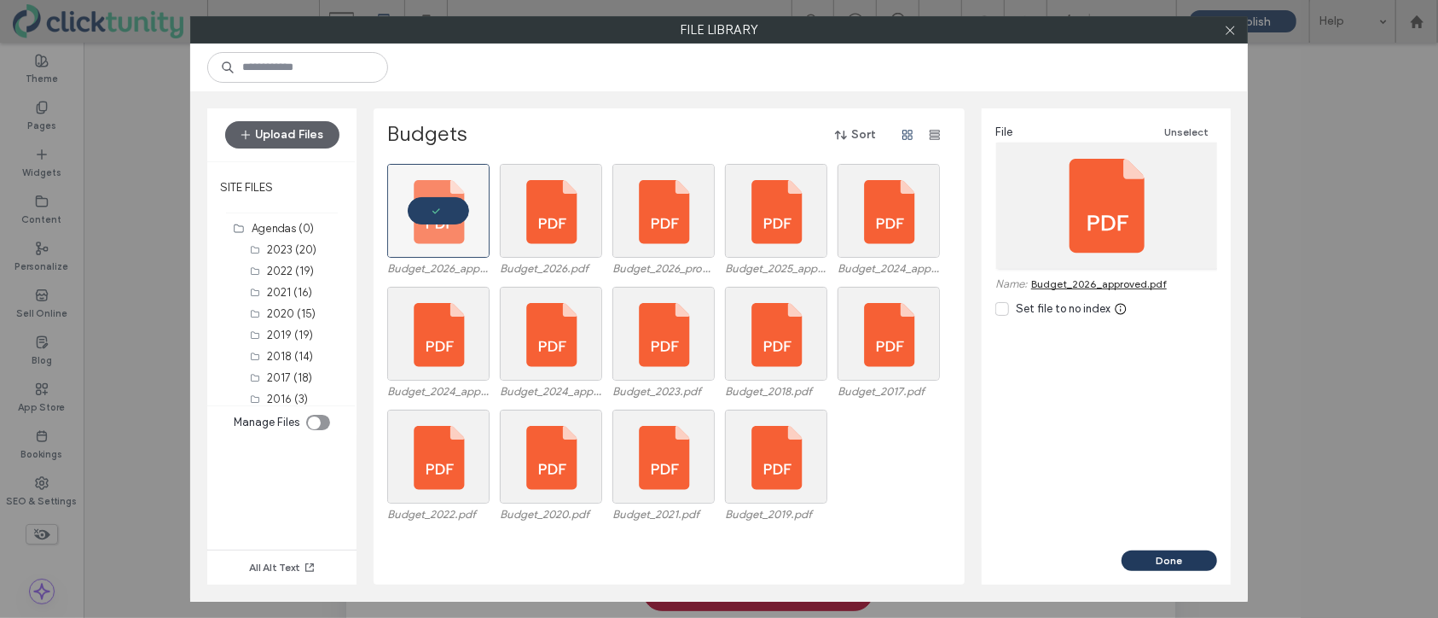
click at [1132, 555] on button "Done" at bounding box center [1170, 560] width 96 height 20
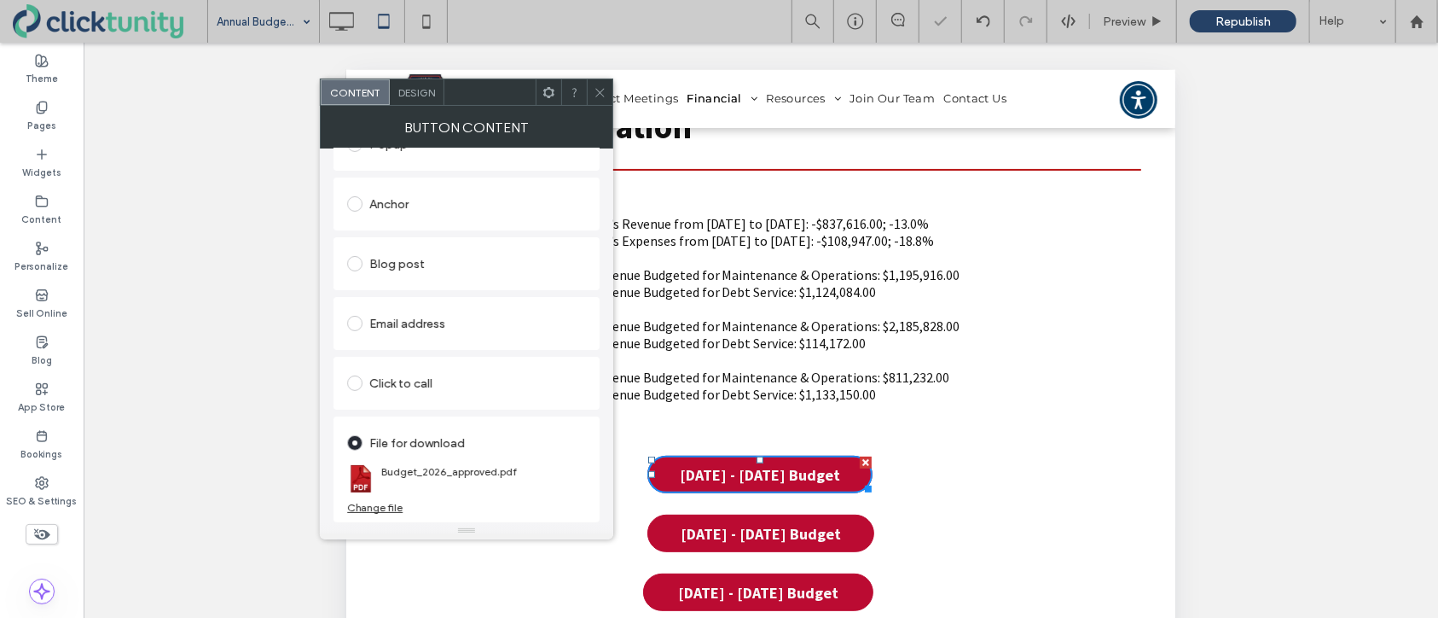
click at [601, 93] on icon at bounding box center [600, 92] width 13 height 13
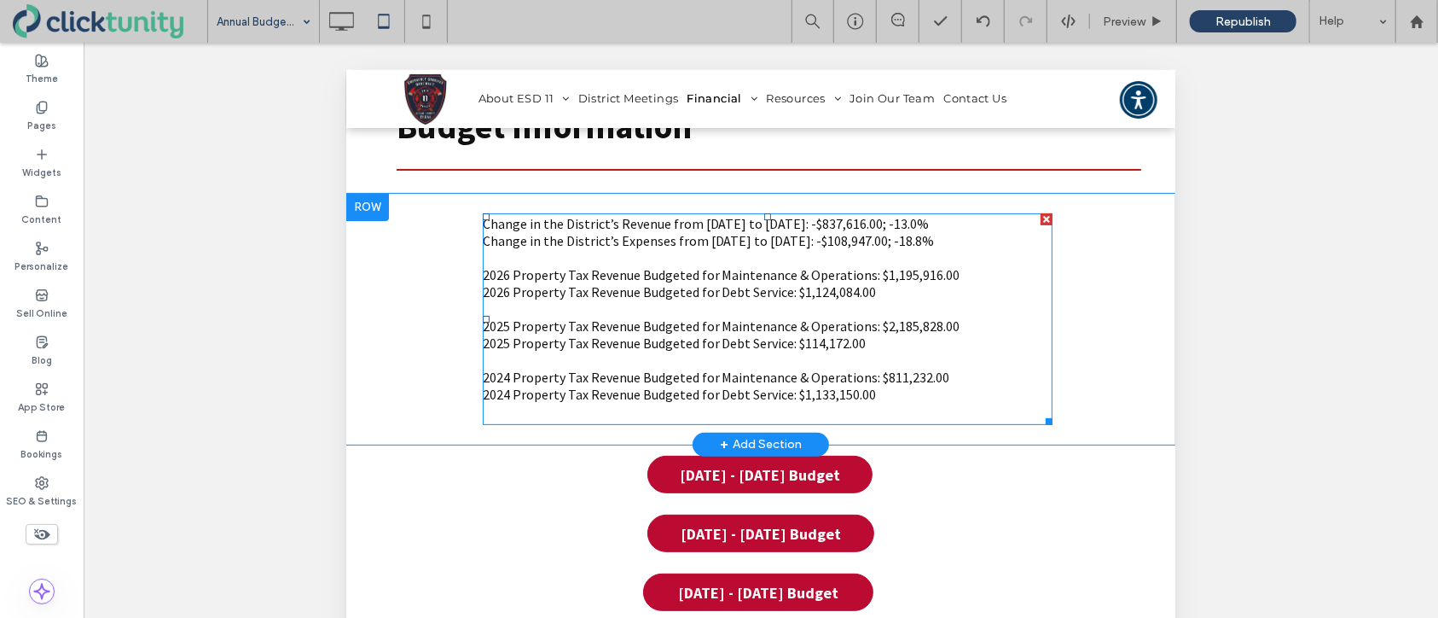
click at [794, 223] on span "Change in the District’s Revenue from 2025 to 2026: -$837,616.00; -13.0%" at bounding box center [705, 222] width 447 height 17
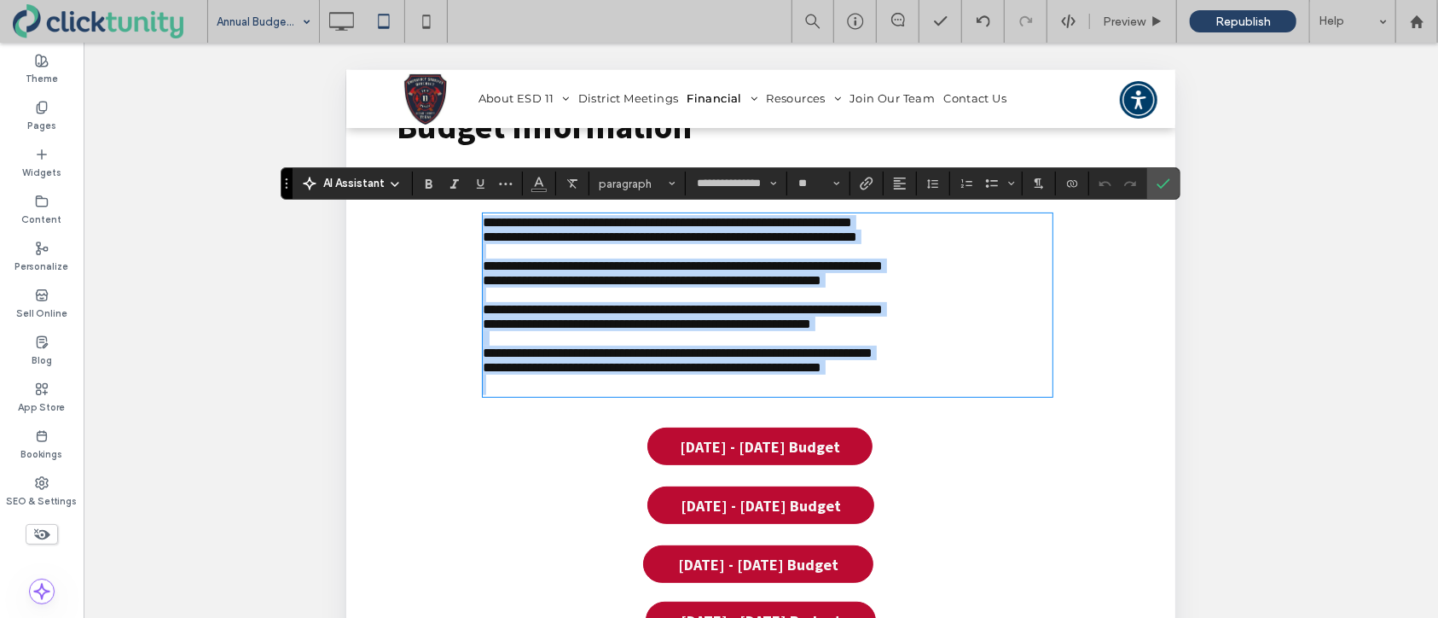
click at [782, 221] on span "**********" at bounding box center [667, 221] width 370 height 13
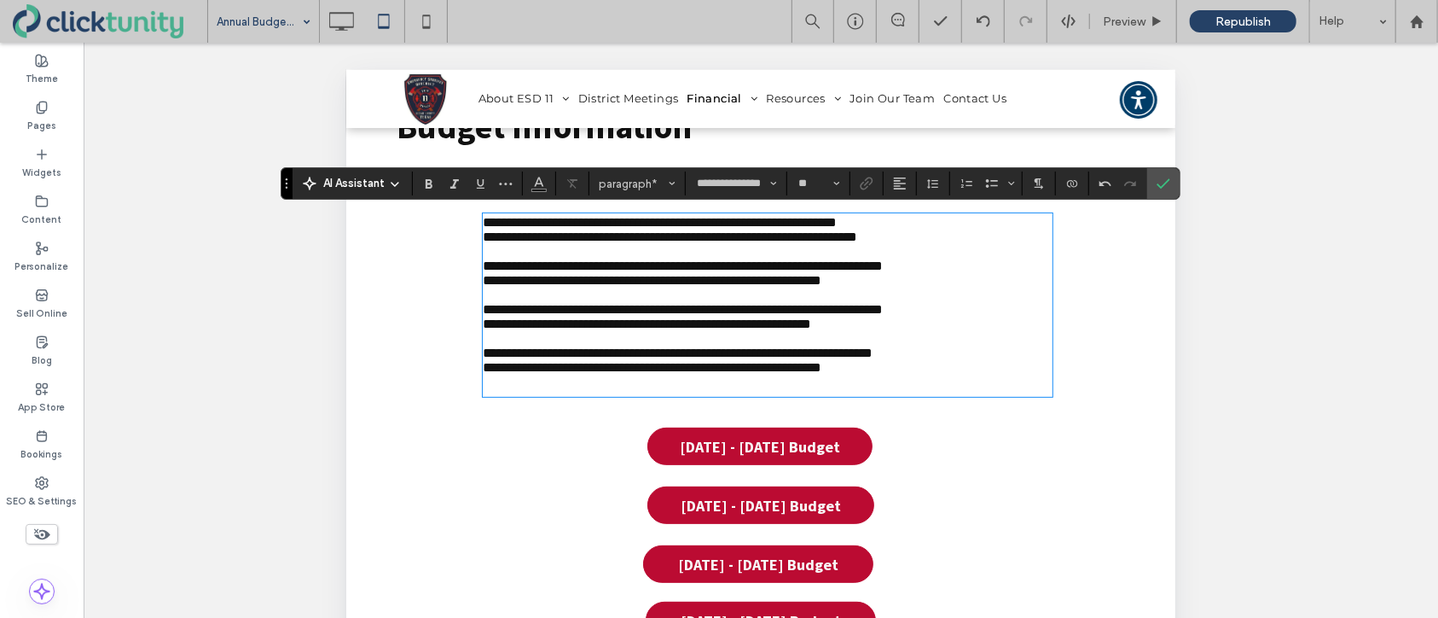
scroll to position [192, 0]
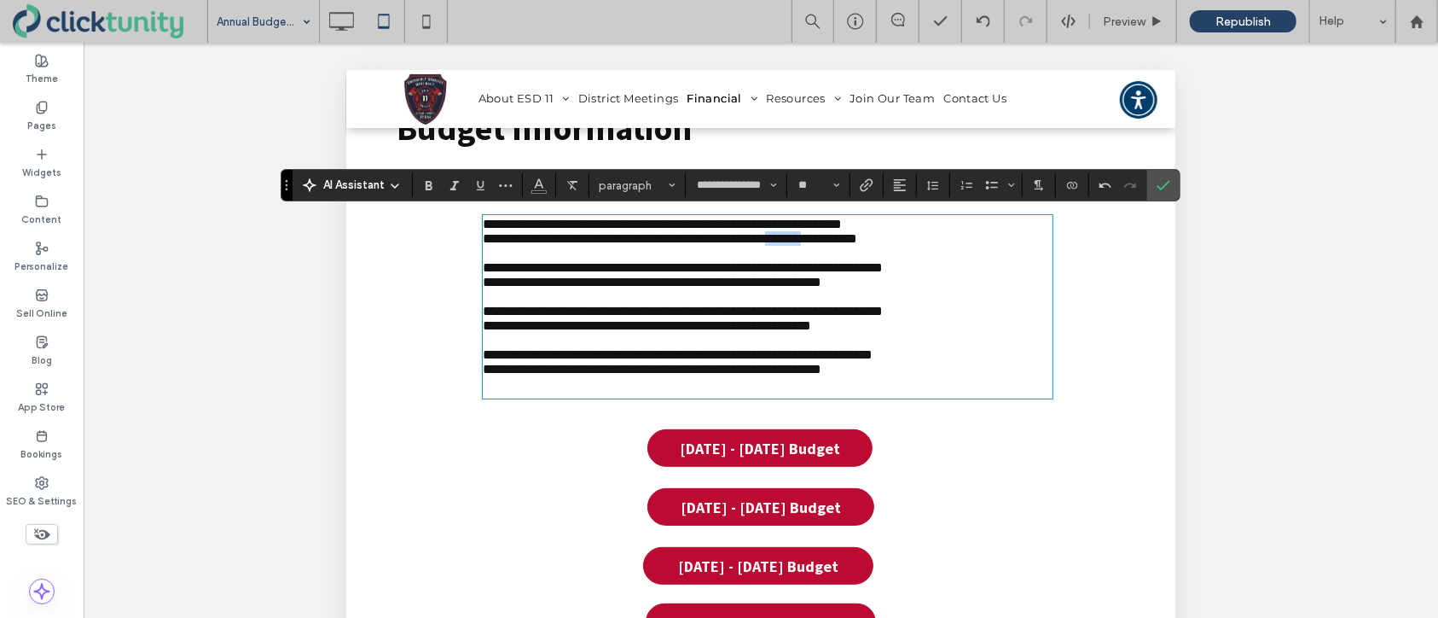
drag, startPoint x: 793, startPoint y: 241, endPoint x: 833, endPoint y: 242, distance: 39.3
click at [833, 242] on span "**********" at bounding box center [669, 237] width 375 height 13
drag, startPoint x: 855, startPoint y: 241, endPoint x: 875, endPoint y: 243, distance: 20.5
click at [852, 243] on span "**********" at bounding box center [667, 237] width 370 height 13
click at [1157, 195] on span "Confirm" at bounding box center [1161, 185] width 8 height 31
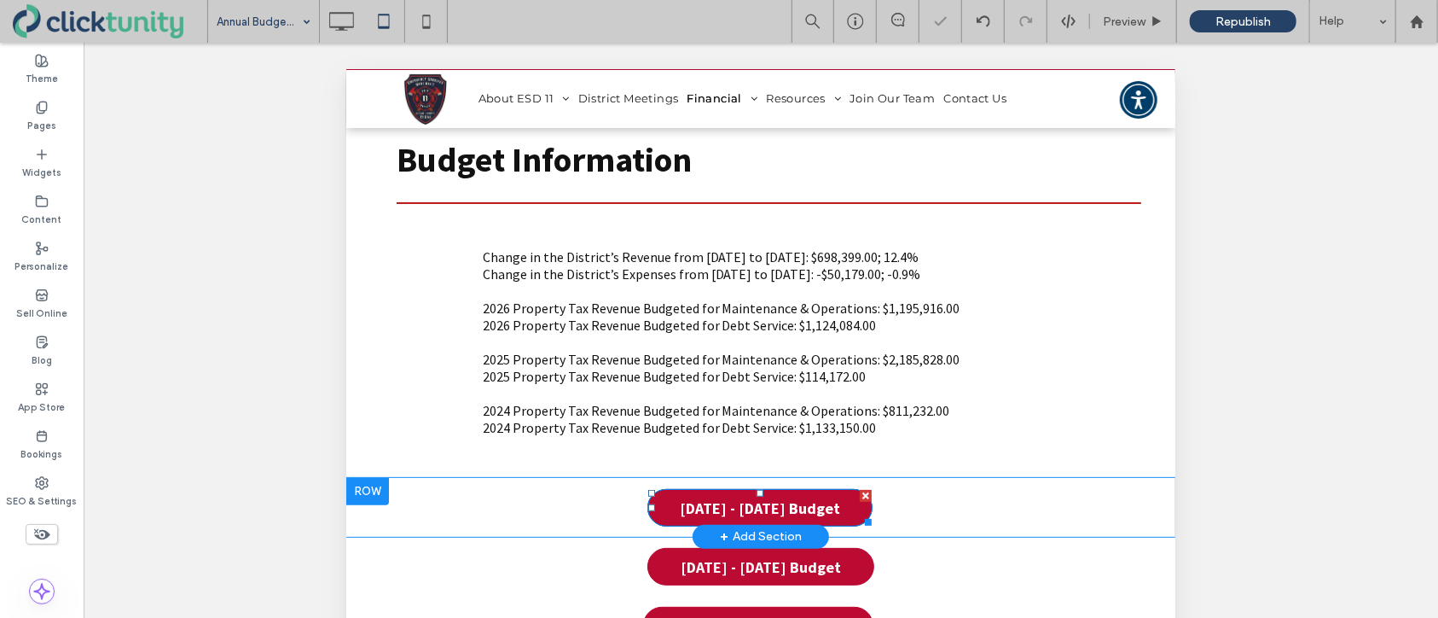
scroll to position [159, 0]
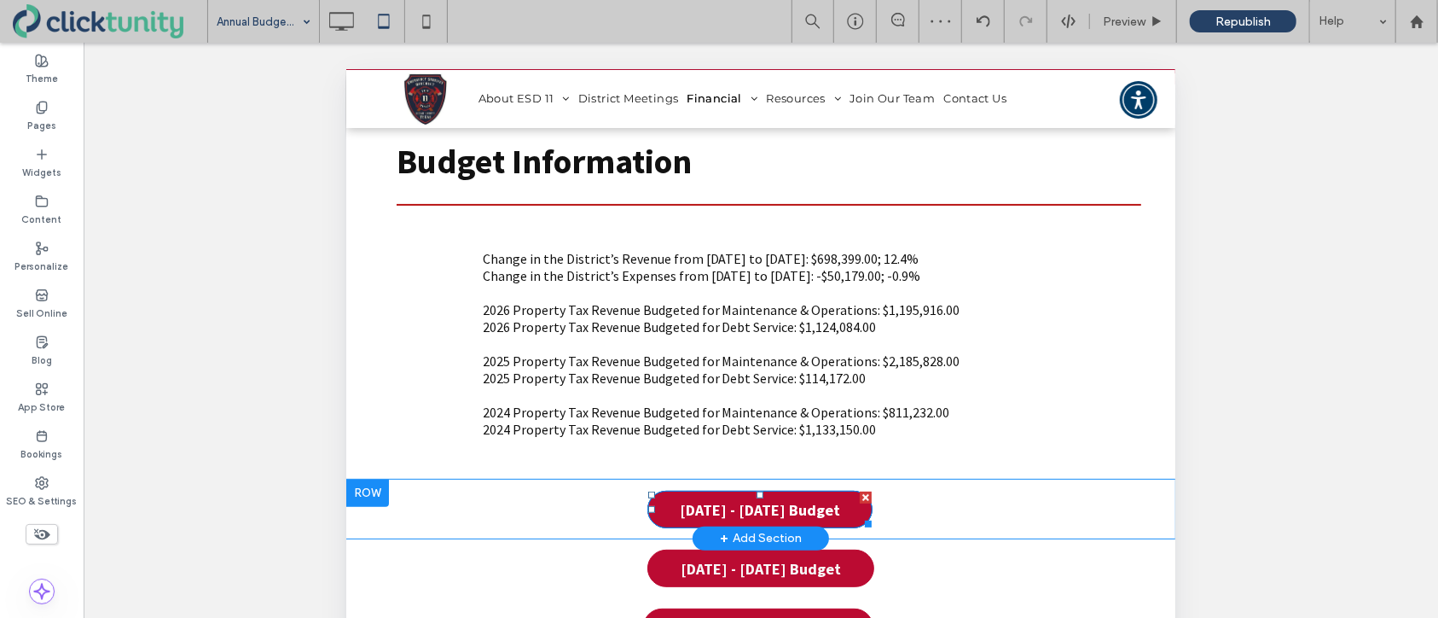
click at [739, 510] on span "2025 - 2026 Budget" at bounding box center [760, 509] width 172 height 37
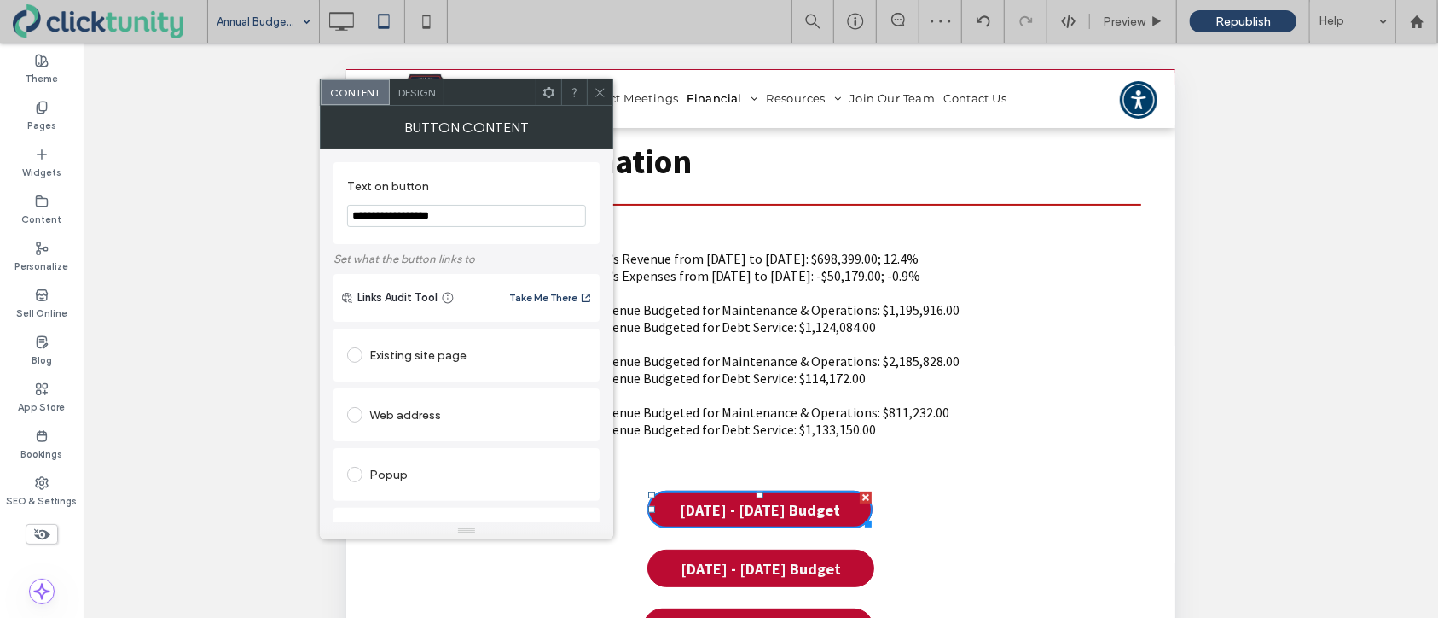
scroll to position [333, 0]
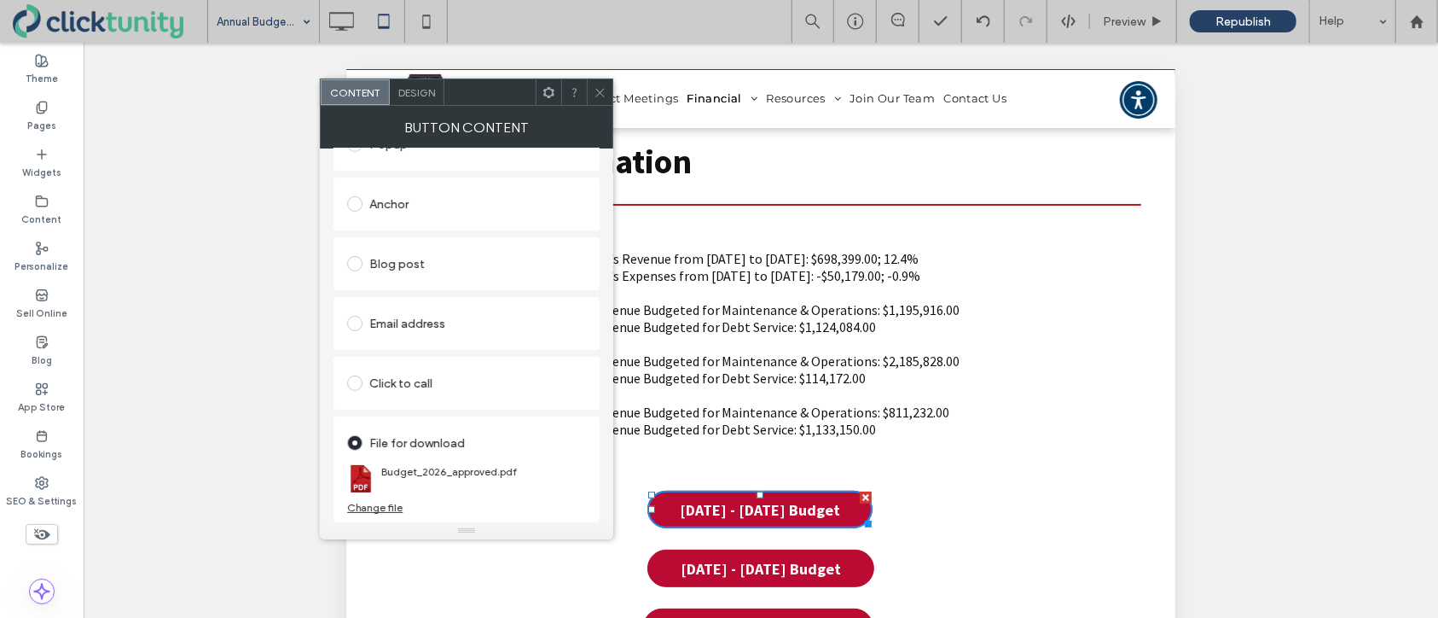
click at [600, 96] on icon at bounding box center [600, 92] width 13 height 13
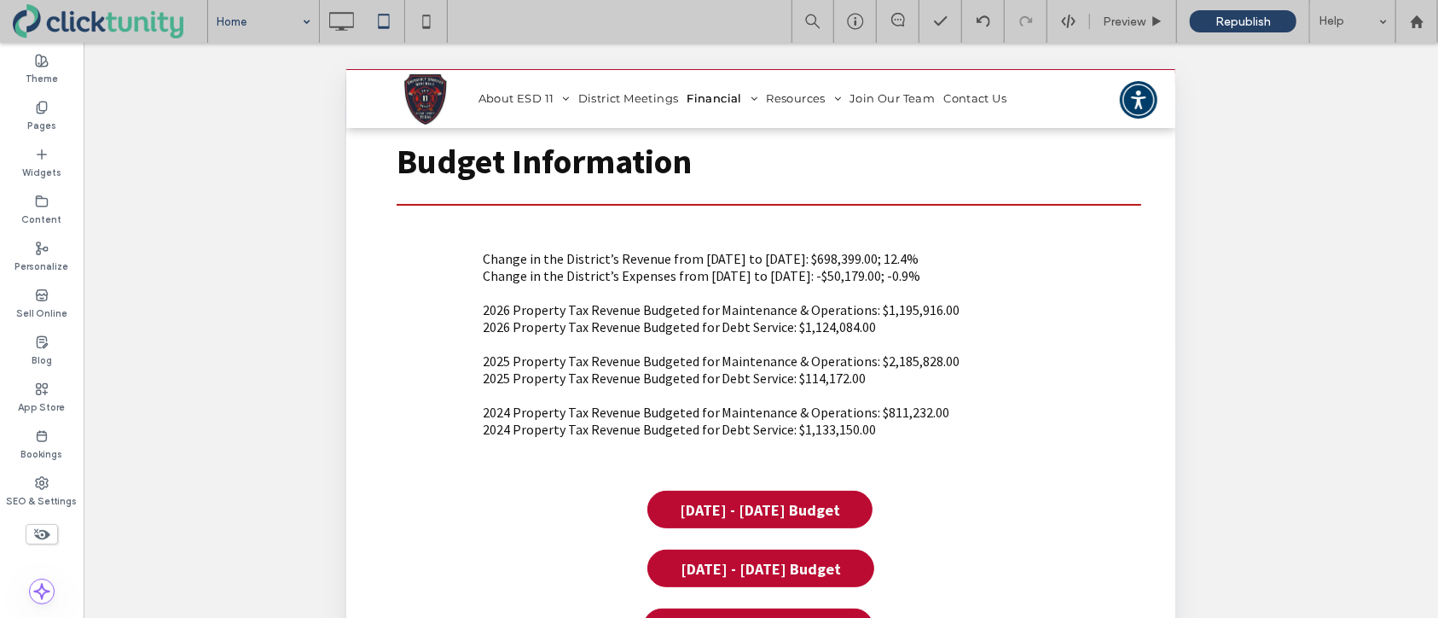
drag, startPoint x: 264, startPoint y: 51, endPoint x: 629, endPoint y: 44, distance: 364.4
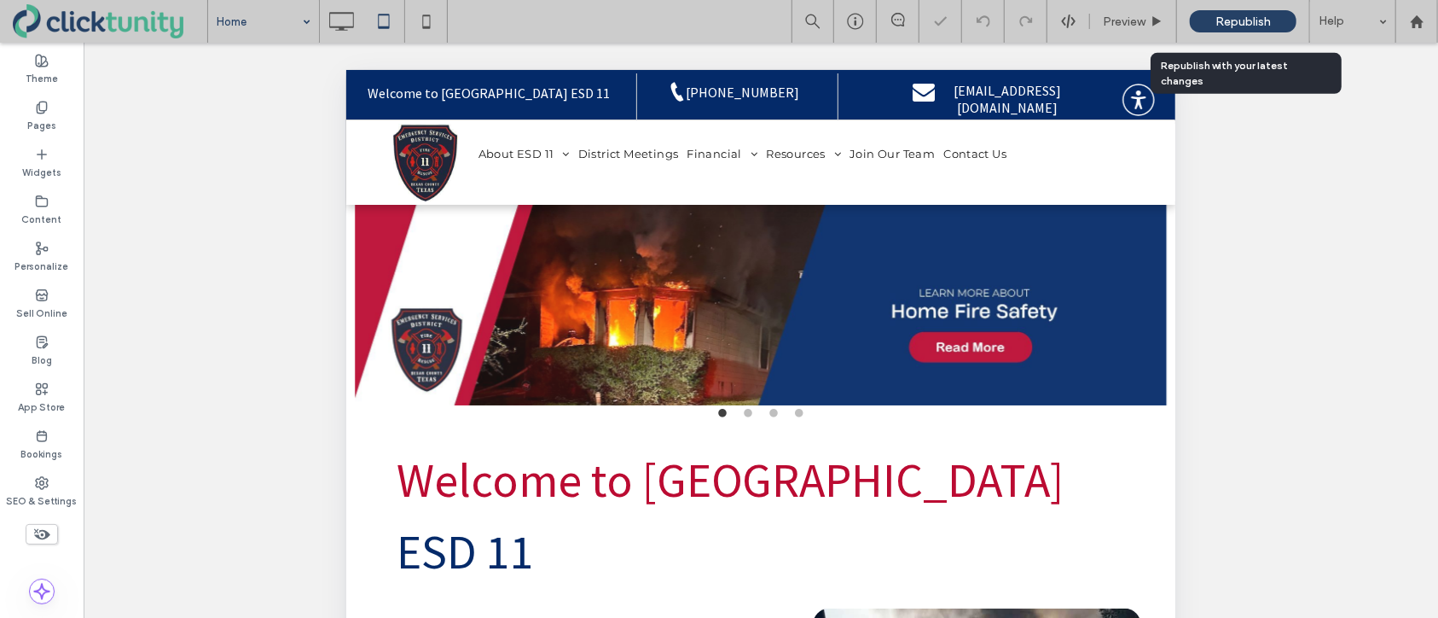
click at [1234, 21] on span "Republish" at bounding box center [1243, 22] width 55 height 15
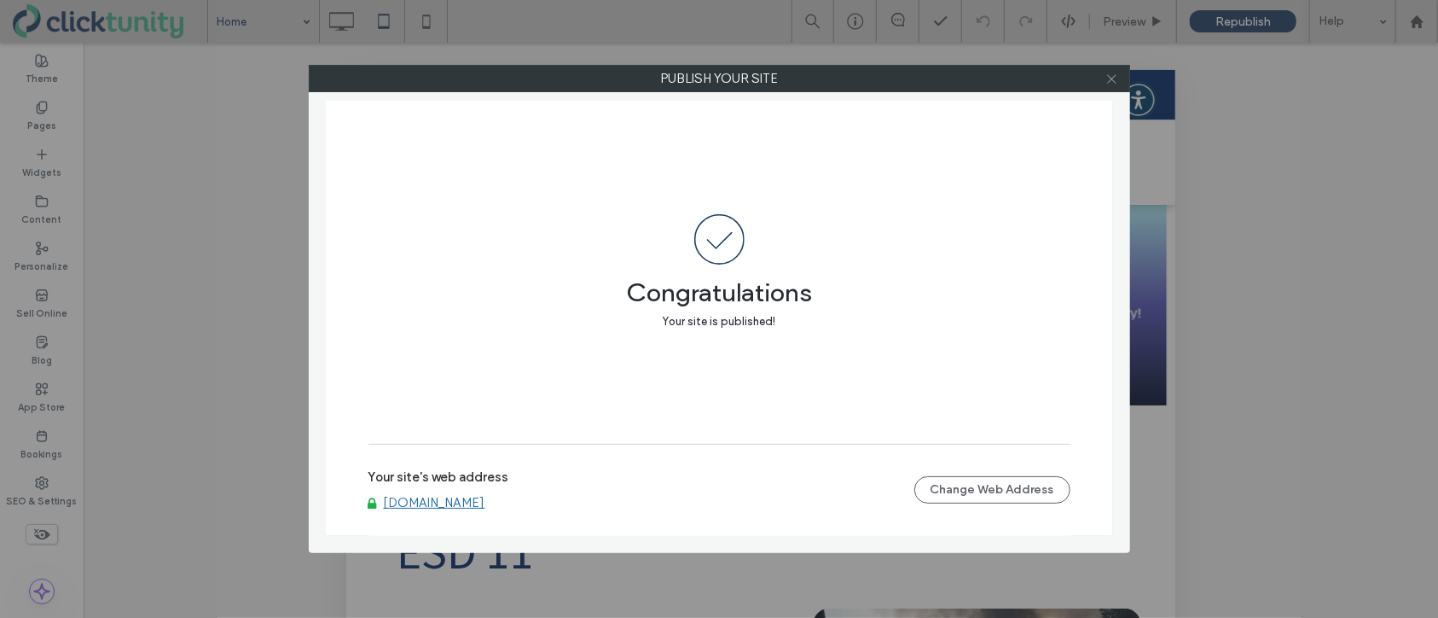
click at [1118, 73] on icon at bounding box center [1112, 79] width 13 height 13
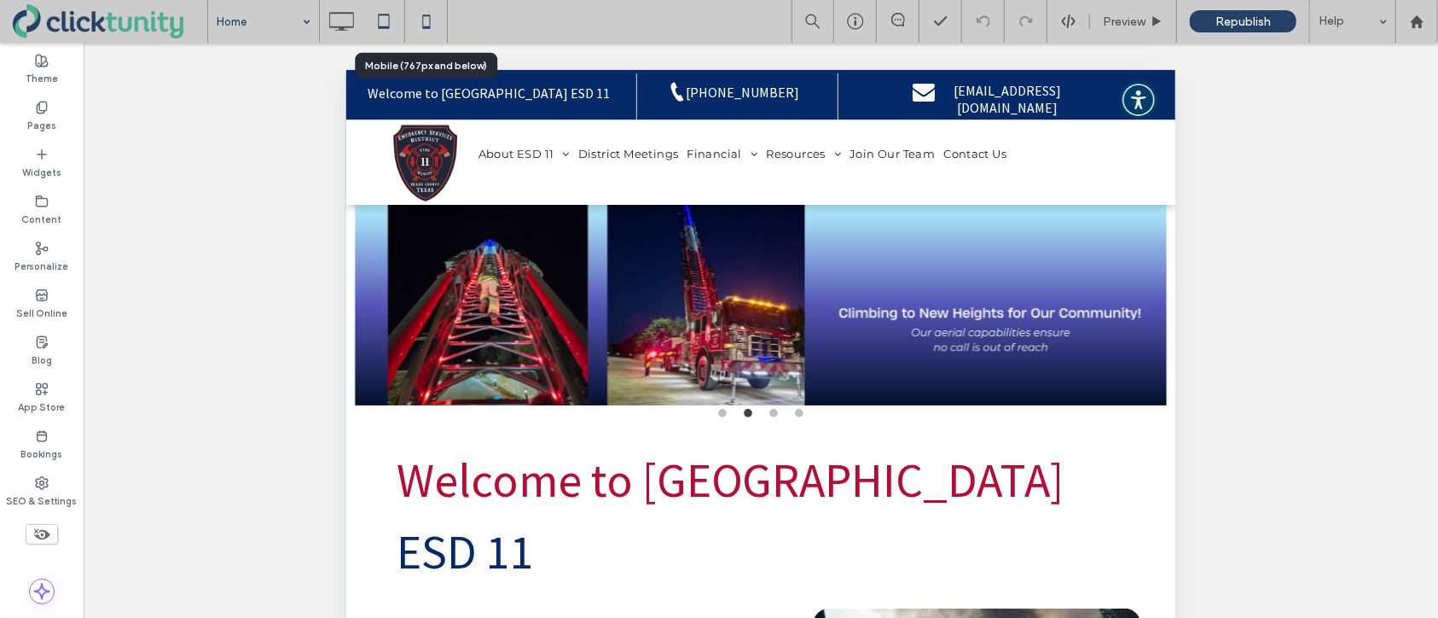
drag, startPoint x: 425, startPoint y: 18, endPoint x: 453, endPoint y: 28, distance: 30.0
click at [426, 18] on icon at bounding box center [427, 21] width 34 height 34
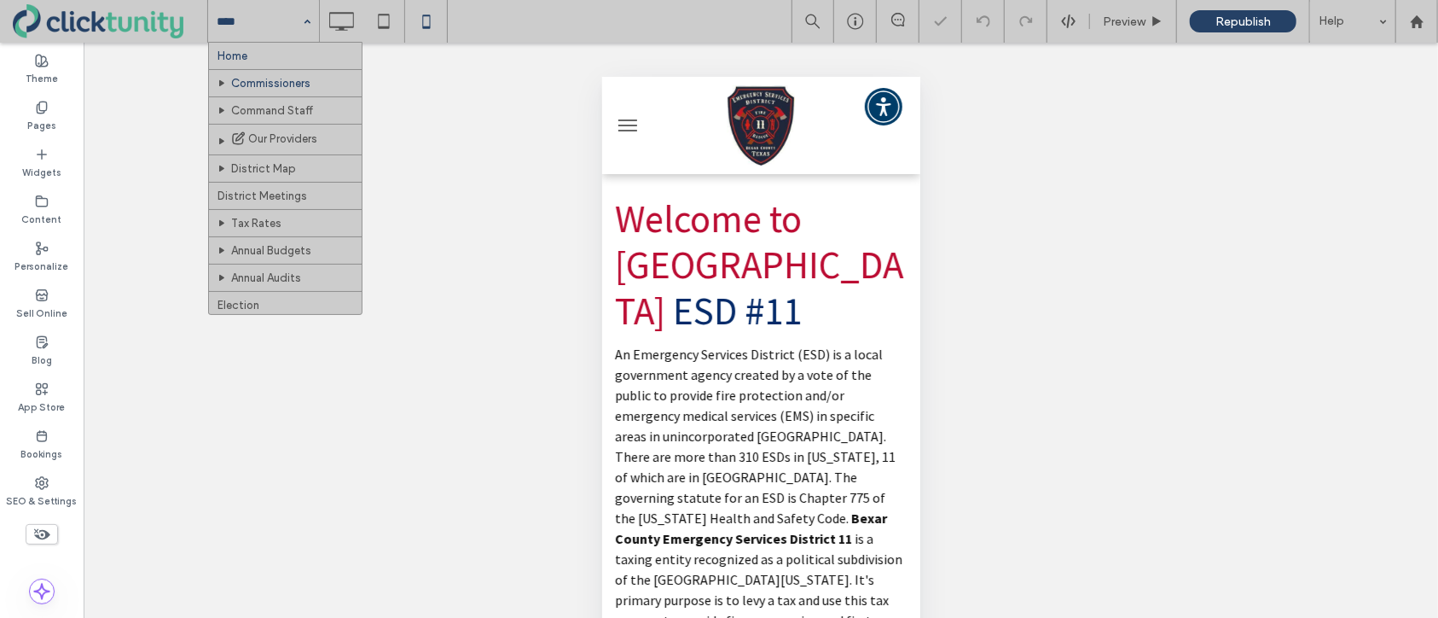
drag, startPoint x: 285, startPoint y: 33, endPoint x: 287, endPoint y: 70, distance: 36.7
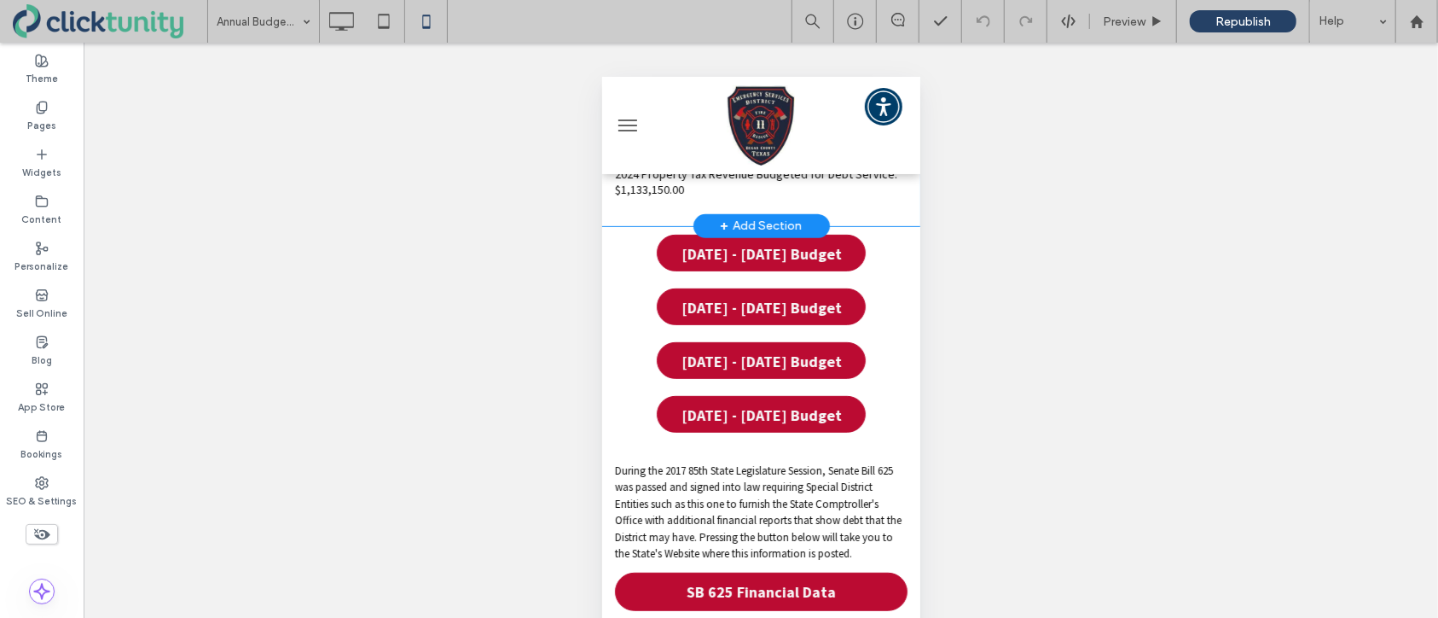
scroll to position [408, 0]
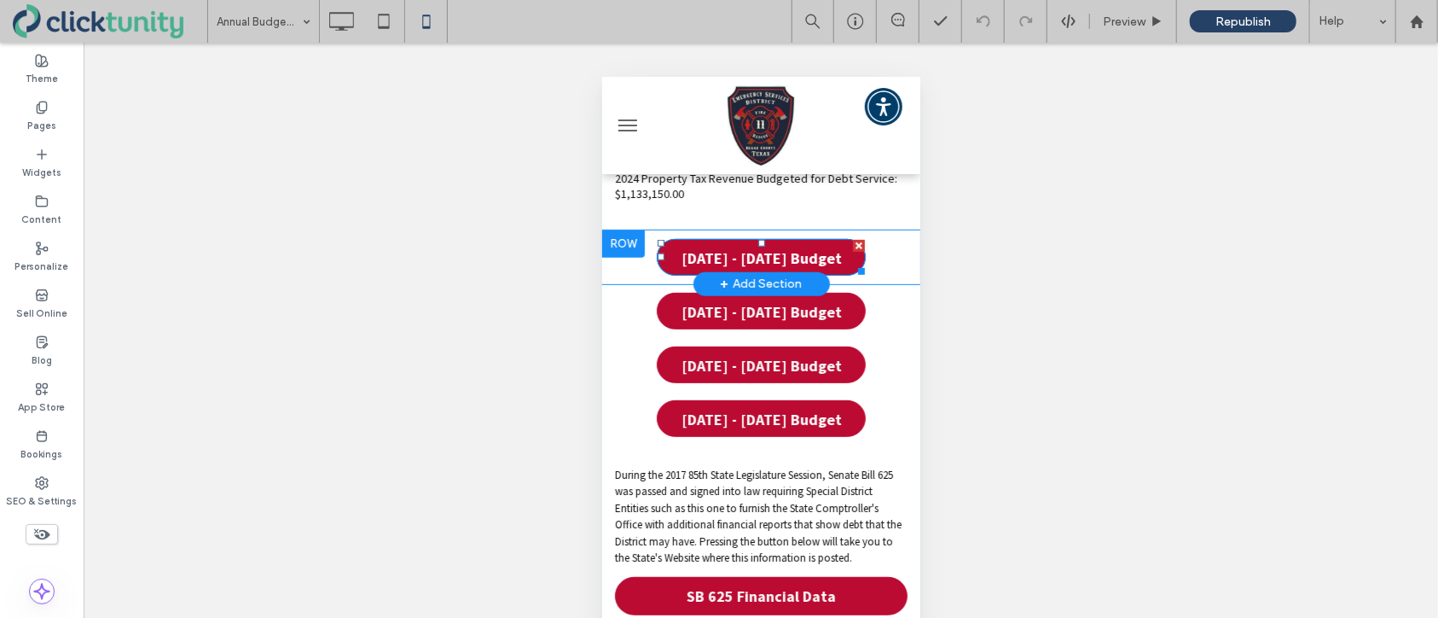
click at [762, 250] on span "2025 - 2026 Budget" at bounding box center [761, 257] width 172 height 37
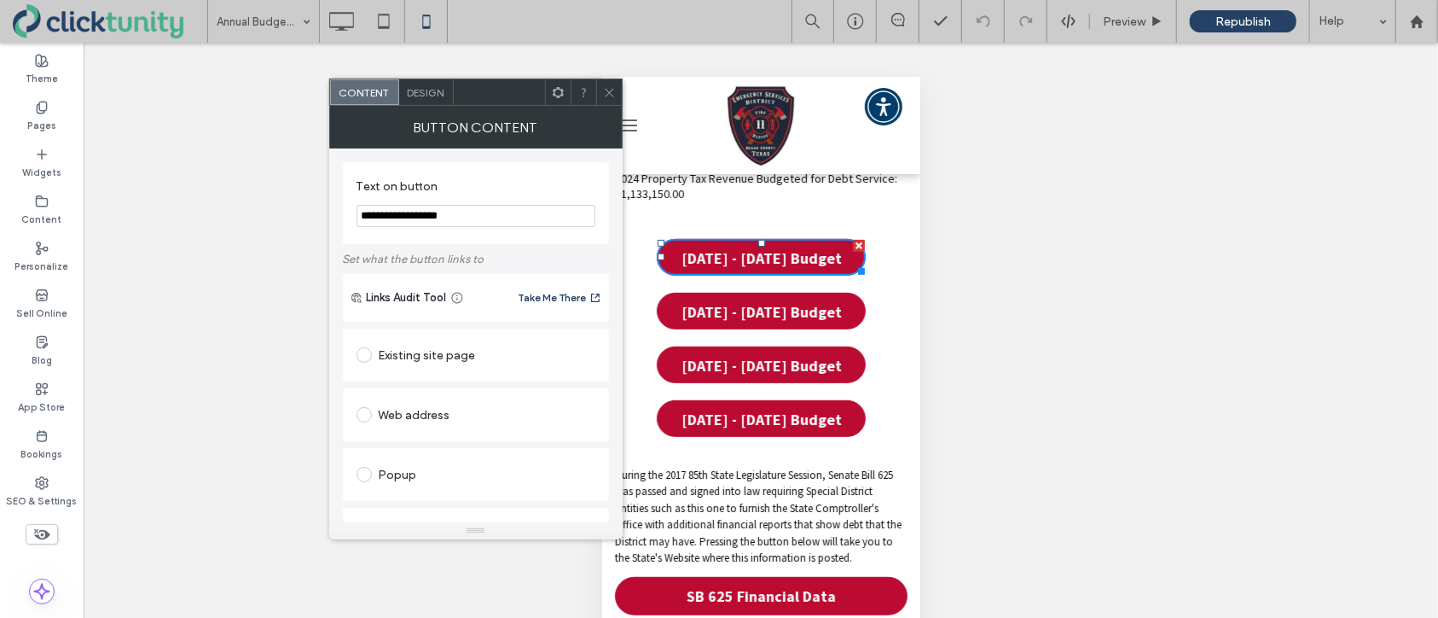
scroll to position [333, 0]
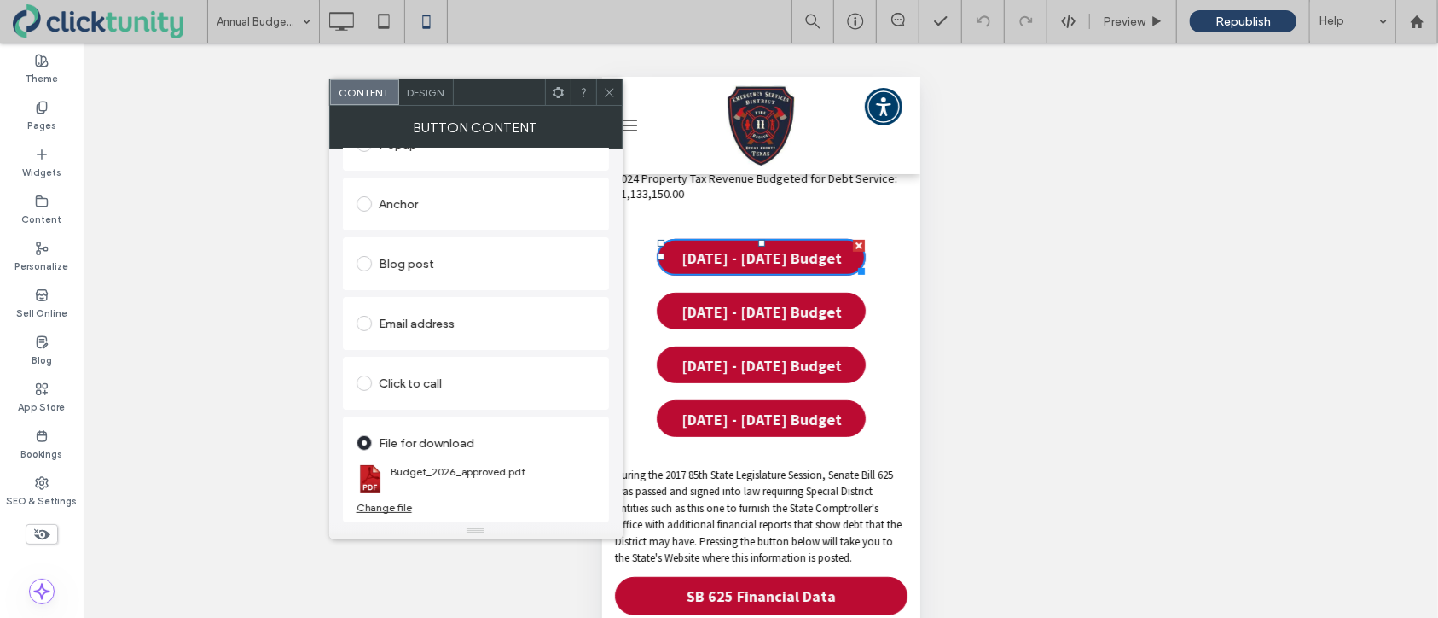
drag, startPoint x: 607, startPoint y: 96, endPoint x: 588, endPoint y: 99, distance: 19.9
click at [607, 96] on icon at bounding box center [609, 92] width 13 height 13
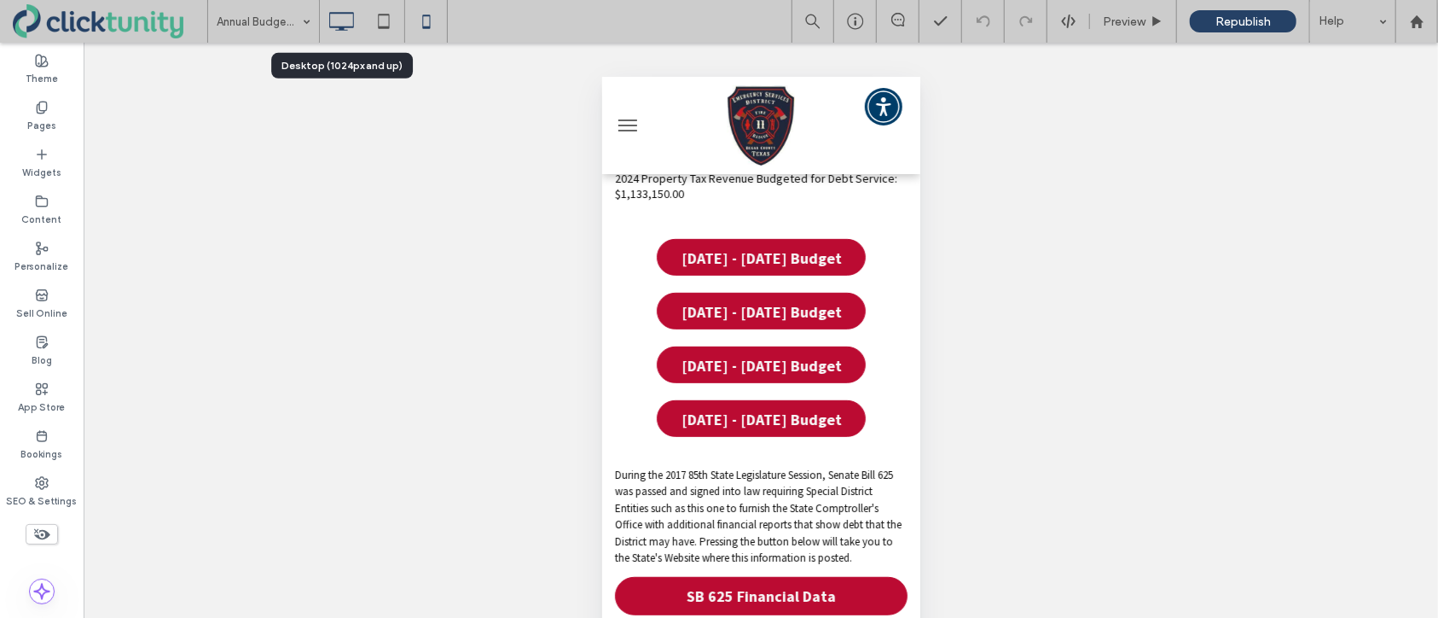
click at [346, 25] on icon at bounding box center [341, 21] width 34 height 34
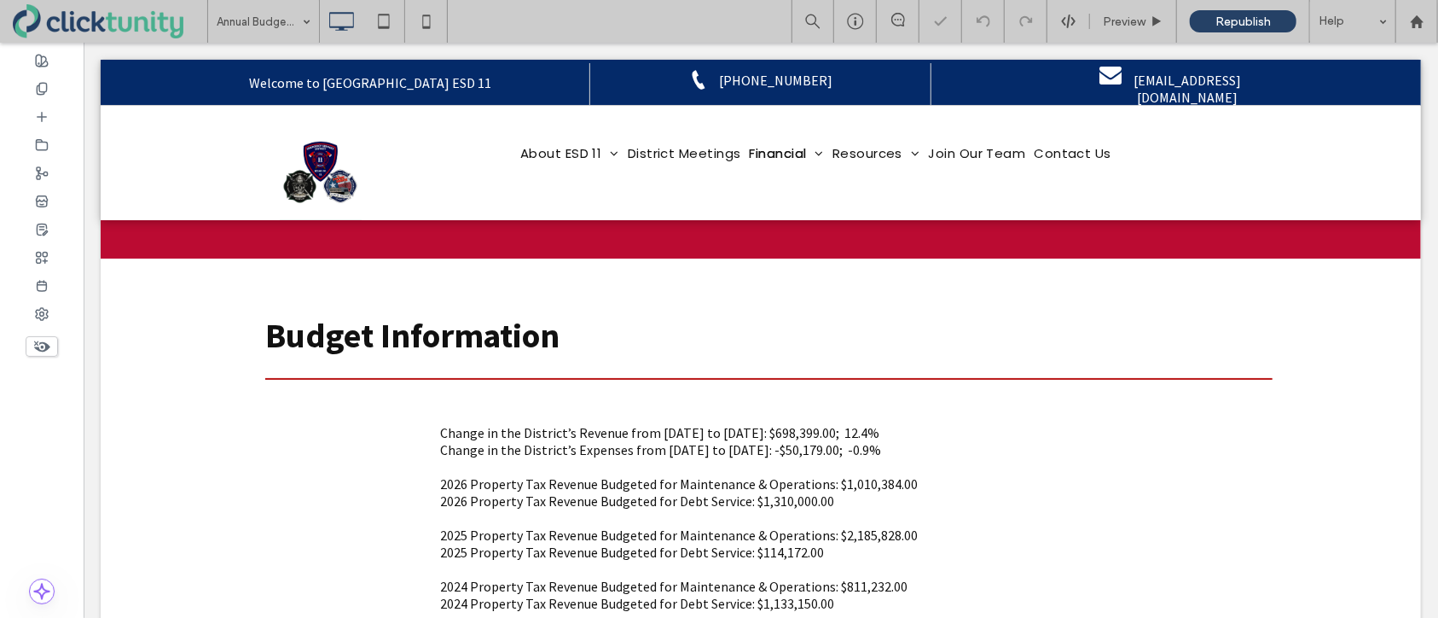
scroll to position [0, 0]
click at [1413, 23] on use at bounding box center [1416, 21] width 13 height 13
